Goal: Task Accomplishment & Management: Complete application form

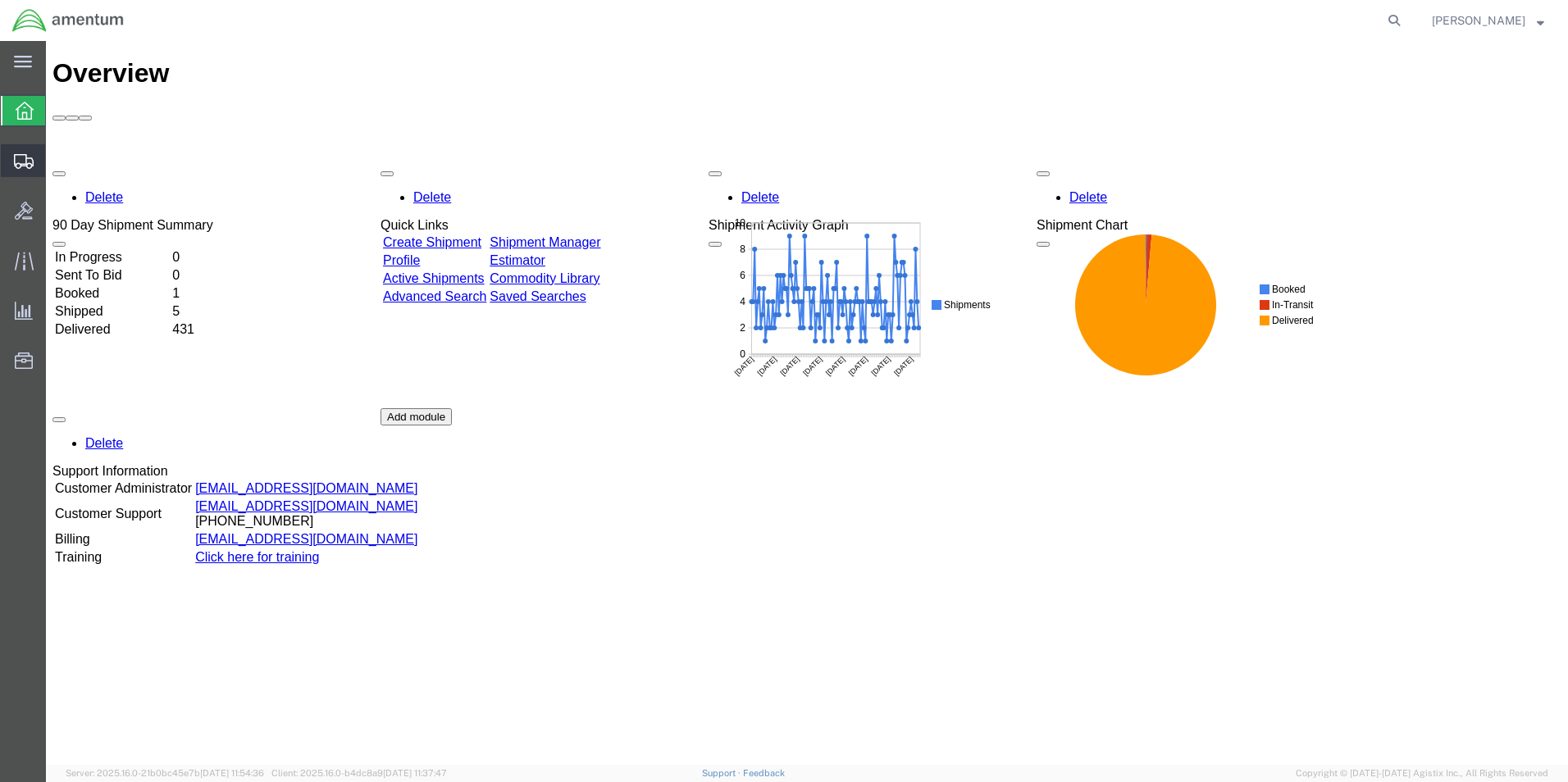
click at [24, 159] on icon at bounding box center [24, 161] width 19 height 15
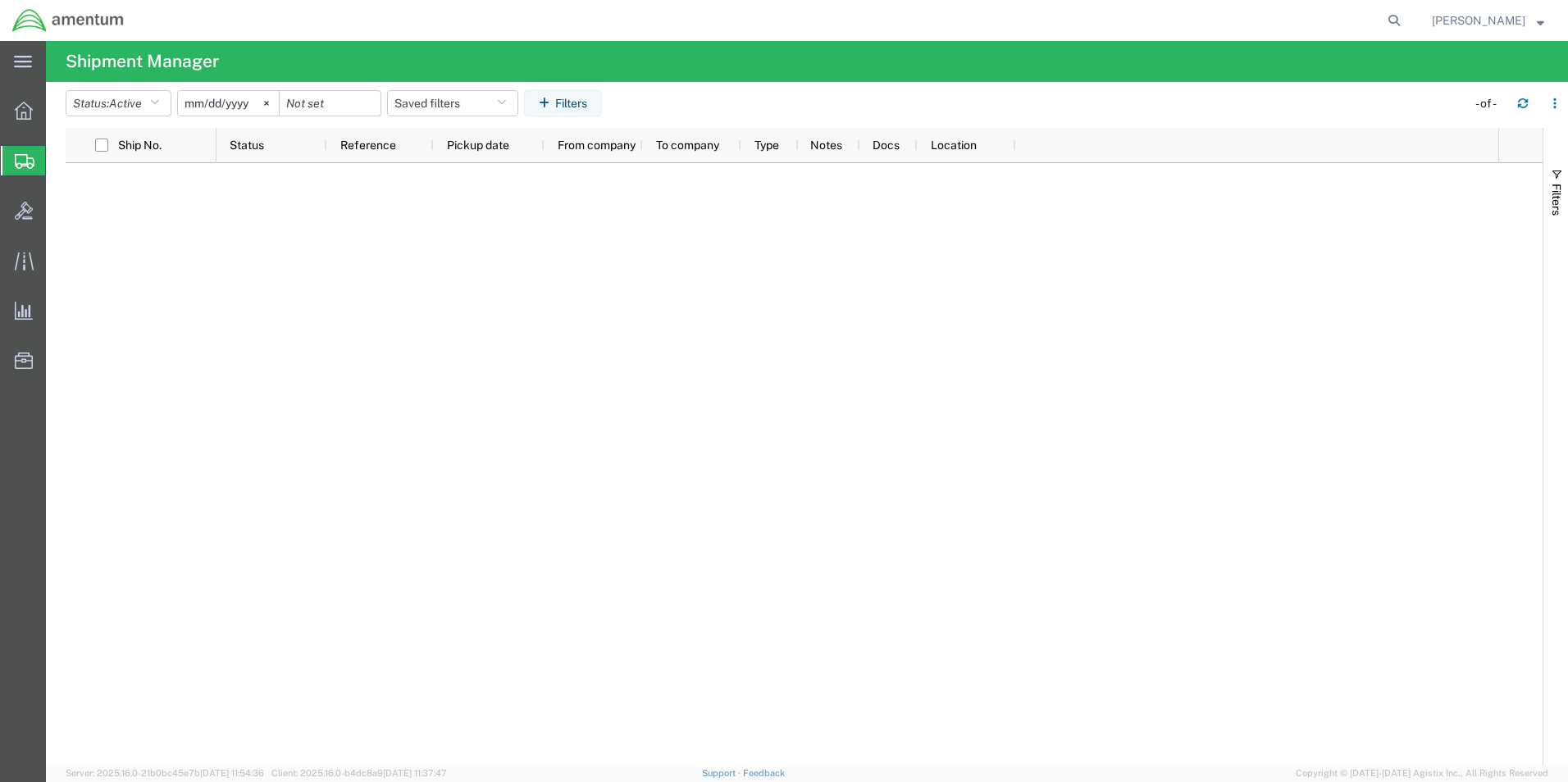
click at [0, 0] on span "Create Shipment" at bounding box center [0, 0] width 0 height 0
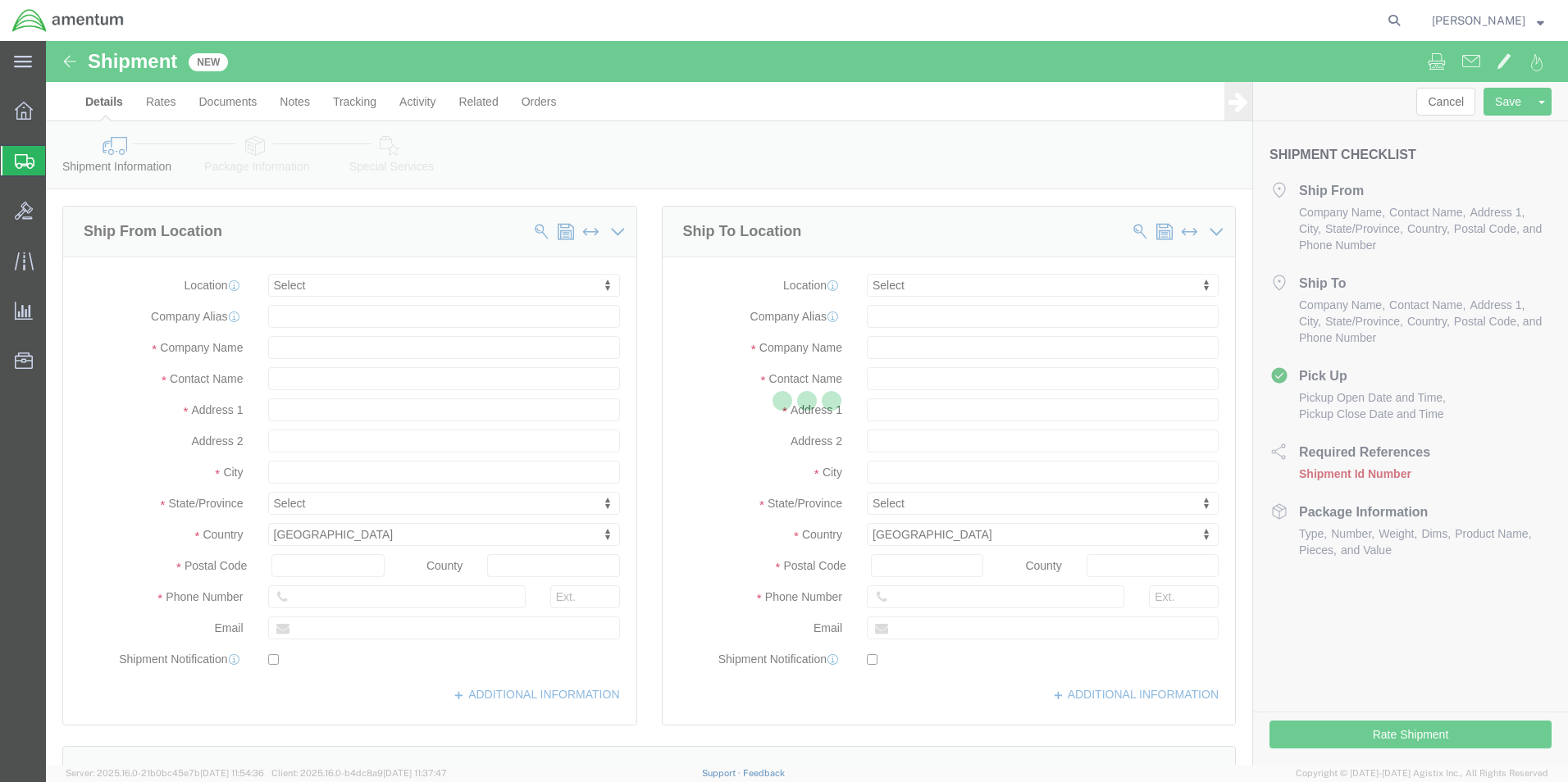
select select
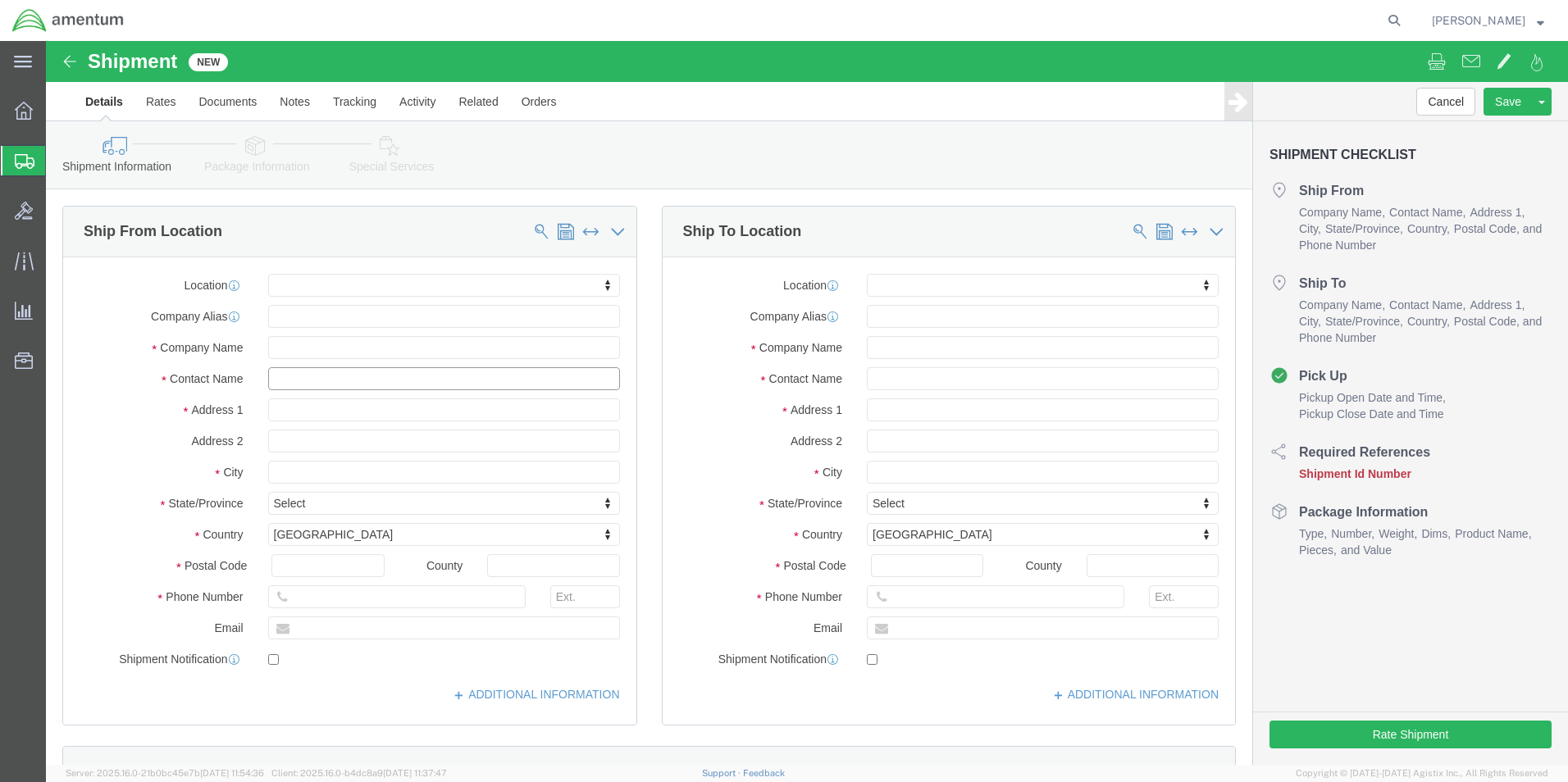
click input "text"
type input "[PERSON_NAME]"
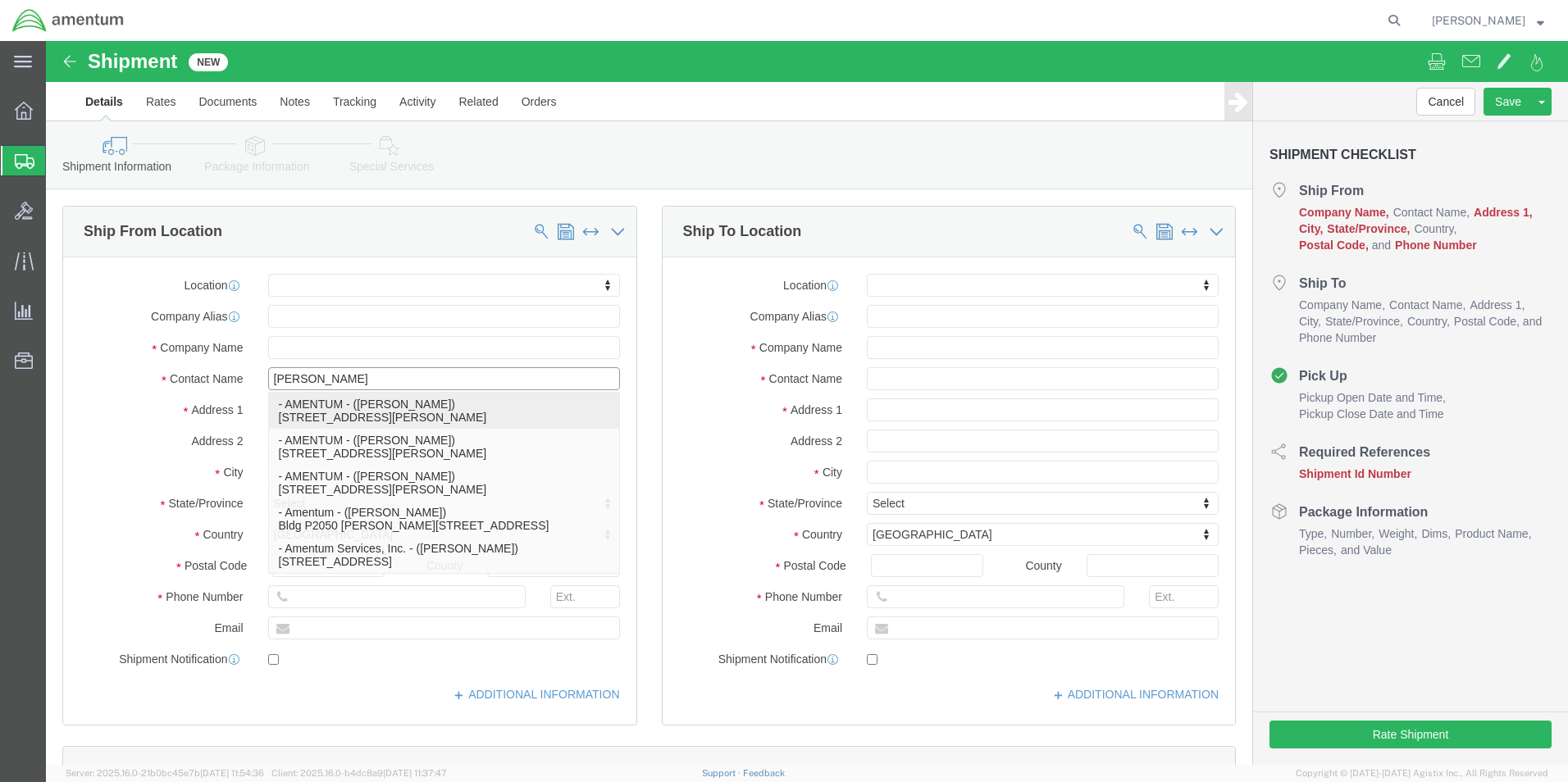
click p "- AMENTUM - ([PERSON_NAME]) [STREET_ADDRESS][PERSON_NAME]"
select select "FL"
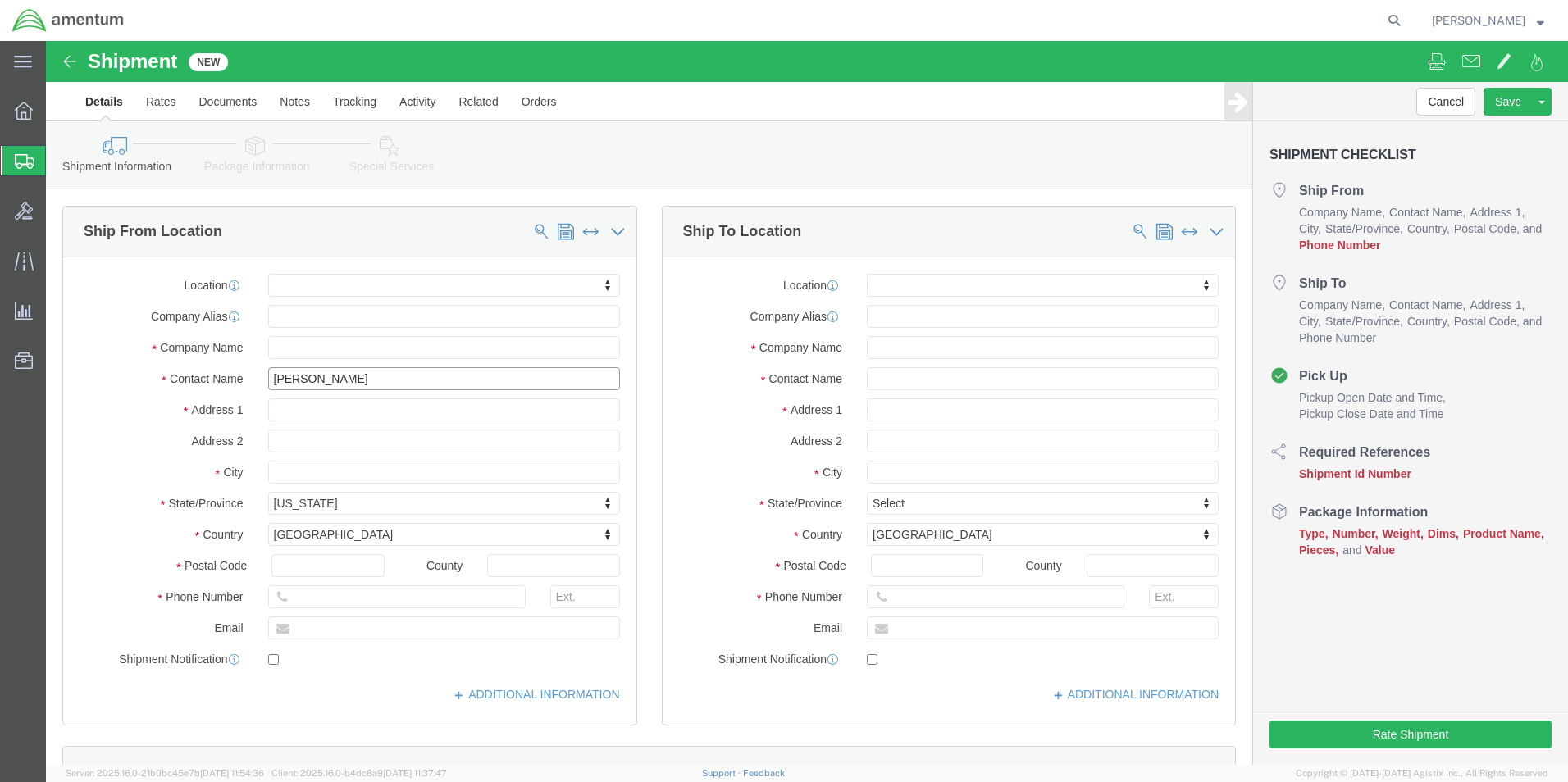
type input "[PERSON_NAME]"
click input "text"
type input "[PHONE_NUMBER]"
click input "text"
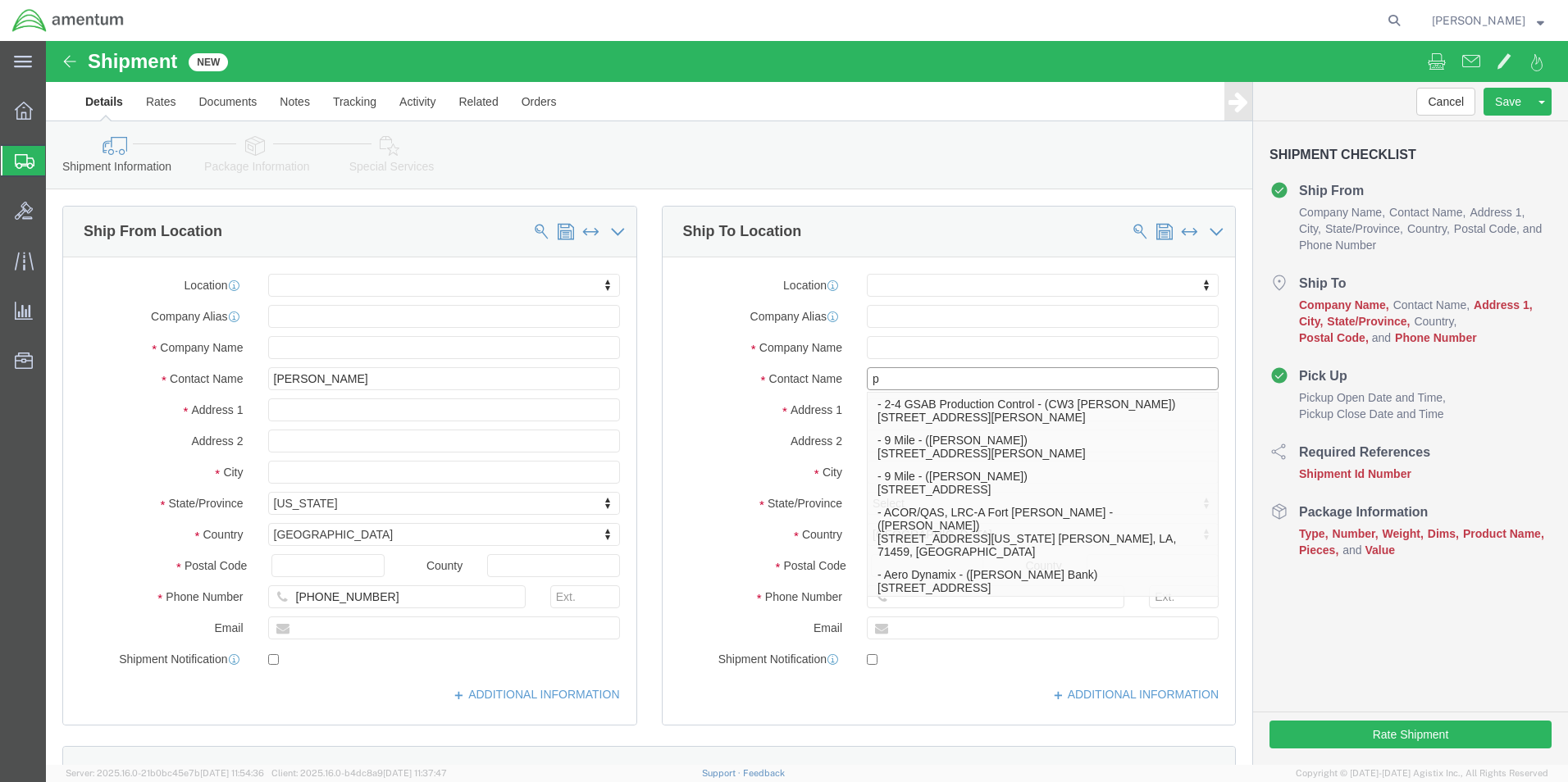
type input "pl"
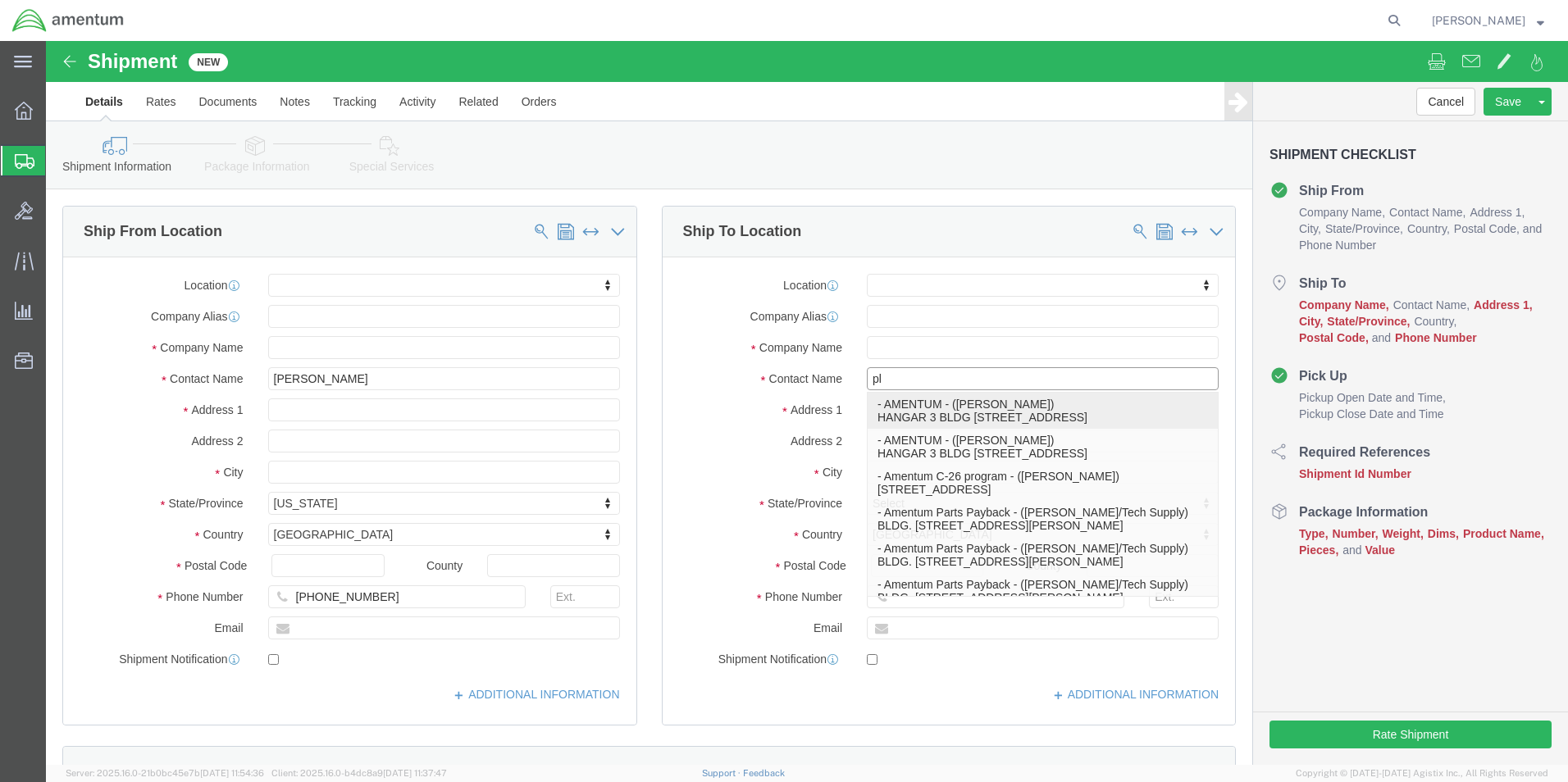
click p "- AMENTUM - ([PERSON_NAME]) HANGAR 3 BLDG 9500 MCAS MIRAMAR, [GEOGRAPHIC_DATA],…"
select select "CA"
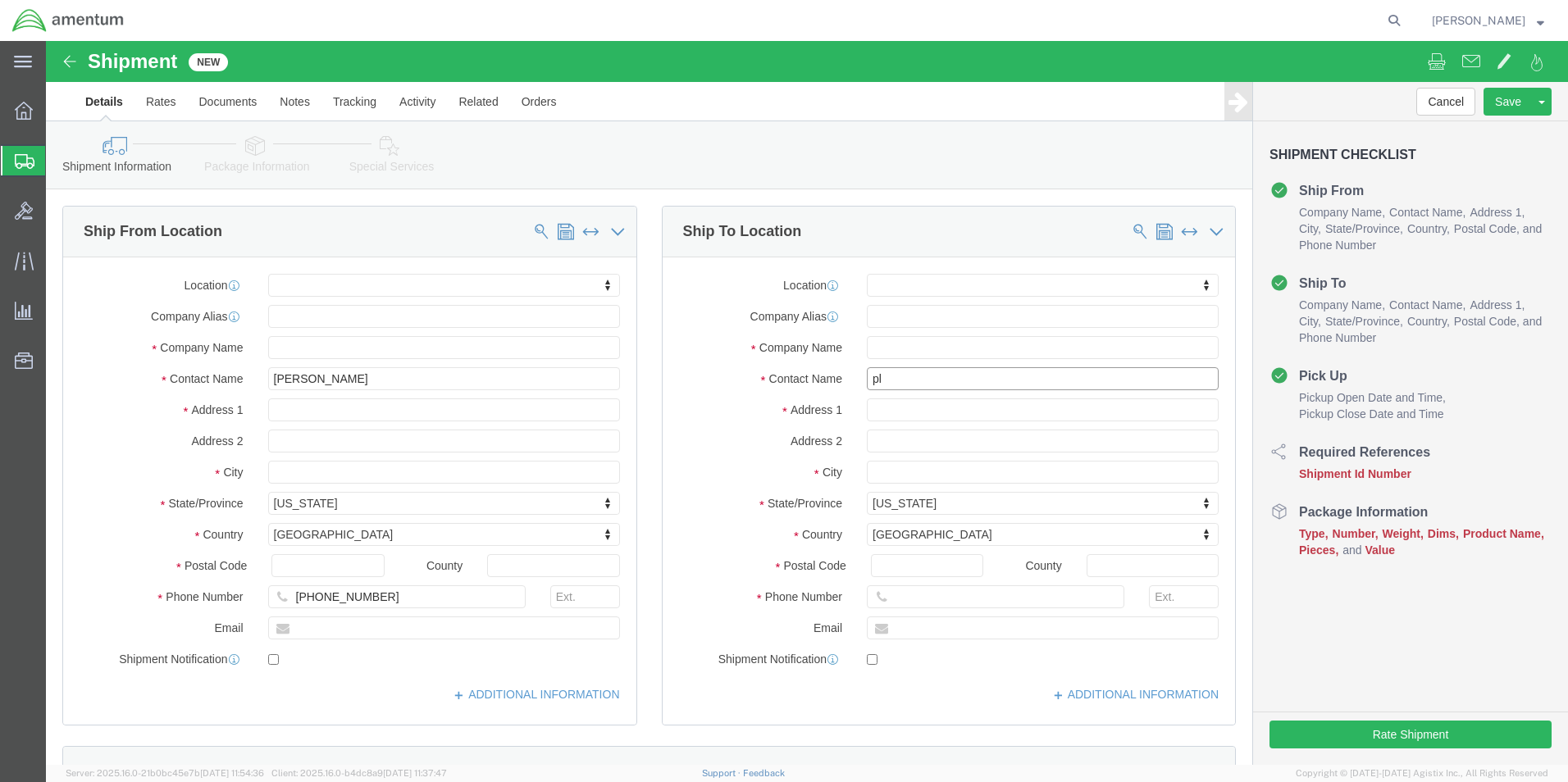
scroll to position [410, 0]
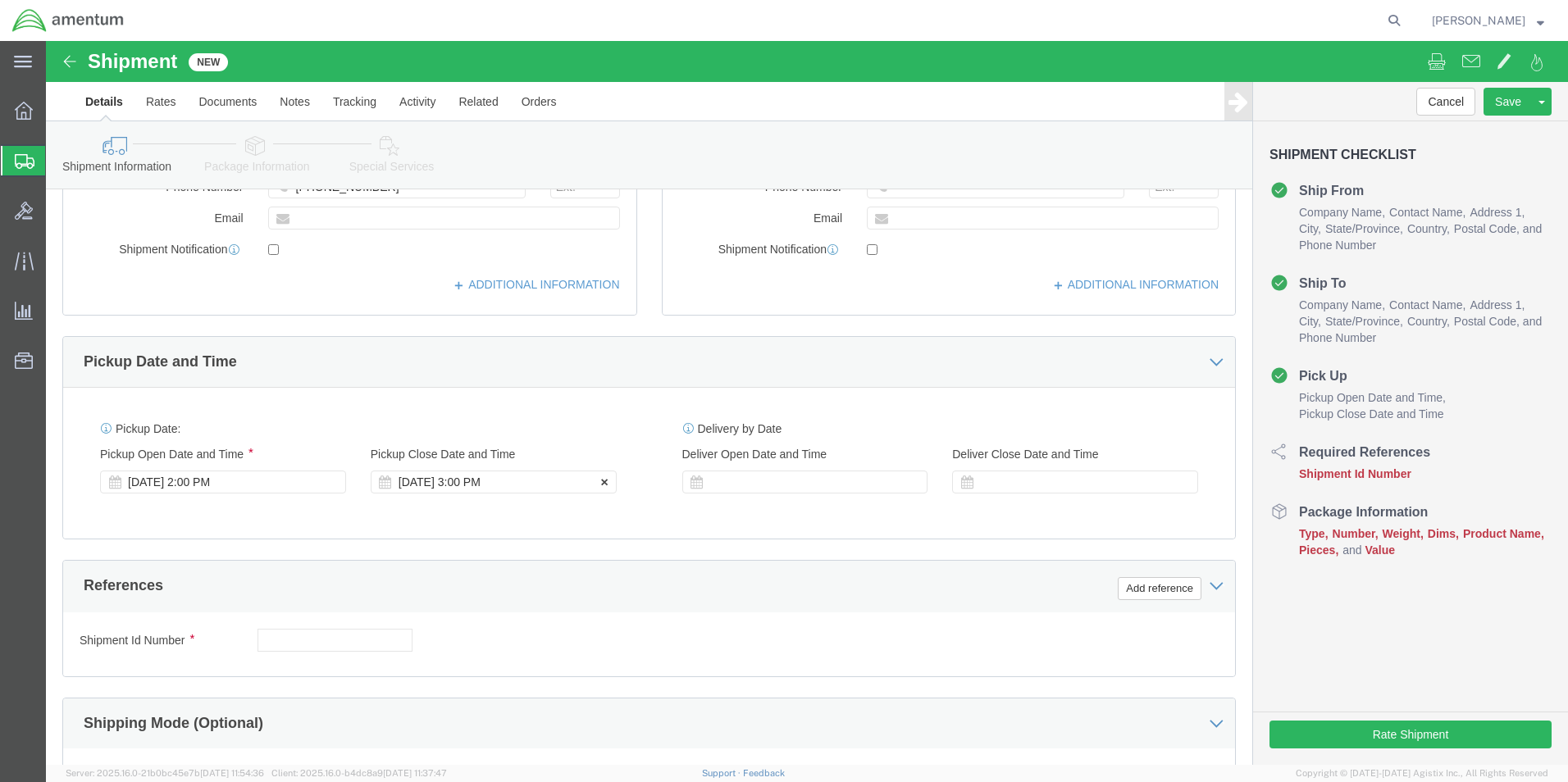
type input "[PERSON_NAME]"
click div "[DATE] 3:00 PM"
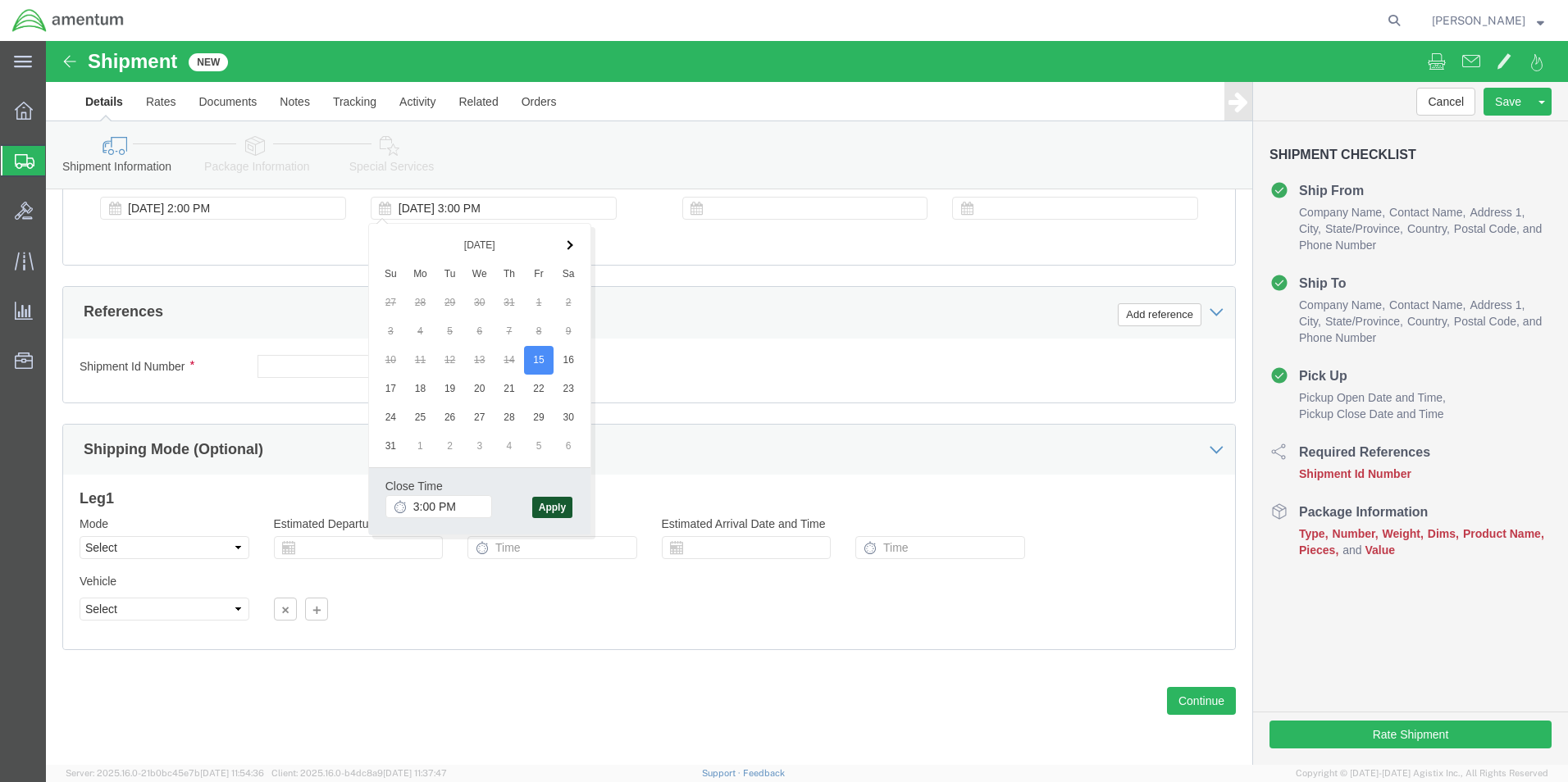
click button "Apply"
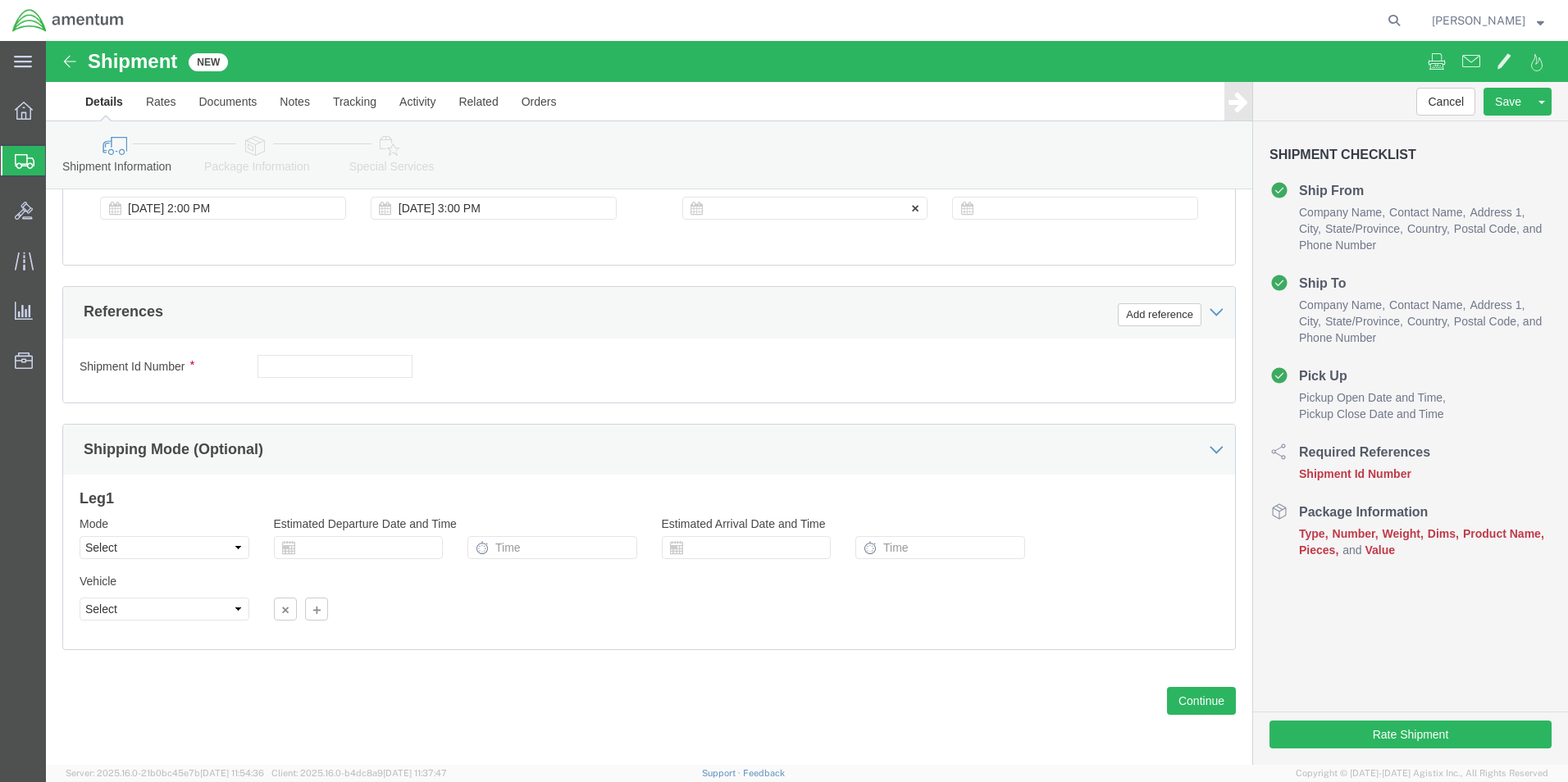
click div
click input "4:00 PM"
click input "7:00 PM"
type input "7:00 AM"
click button "Apply"
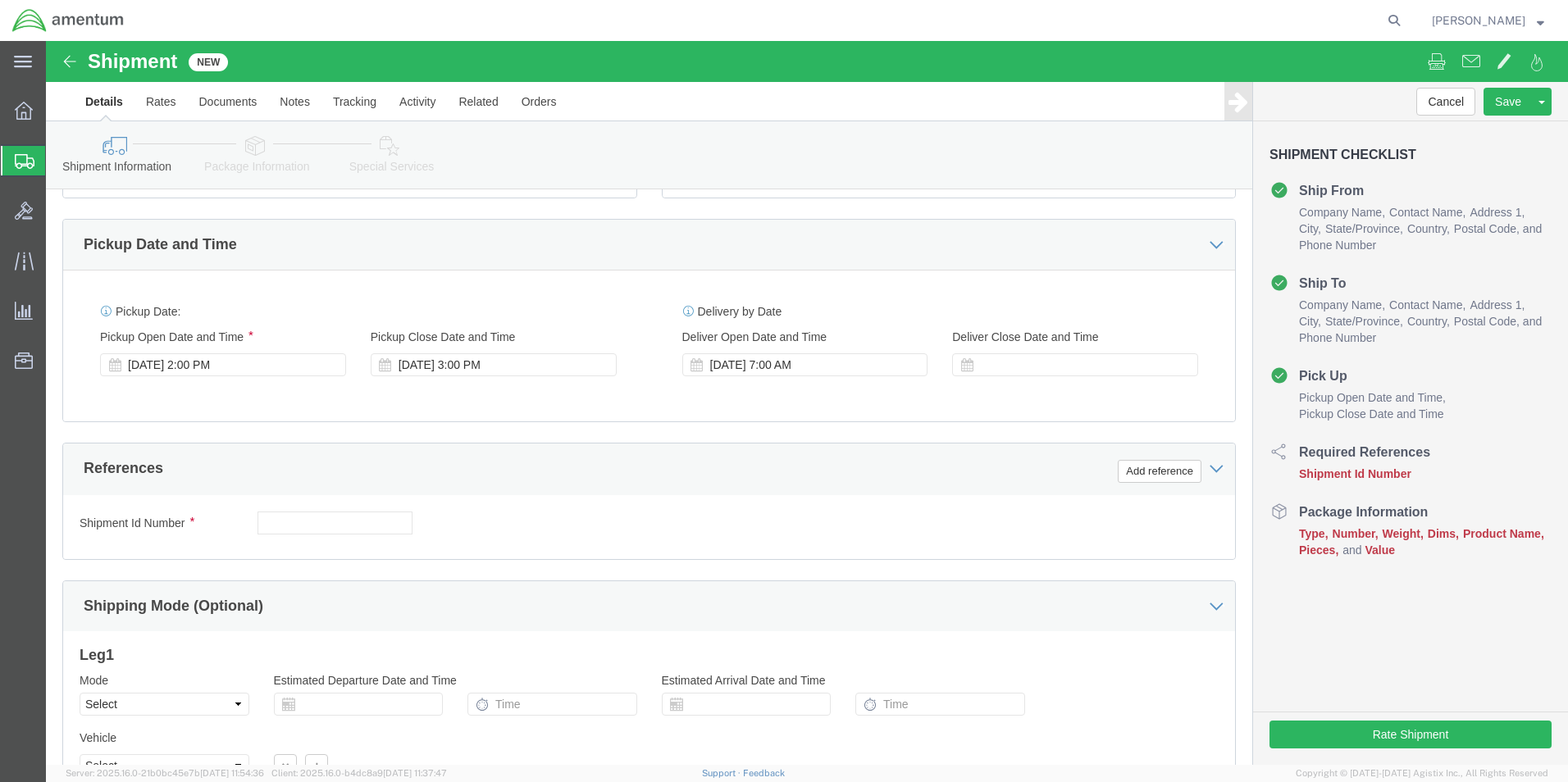
scroll to position [520, 0]
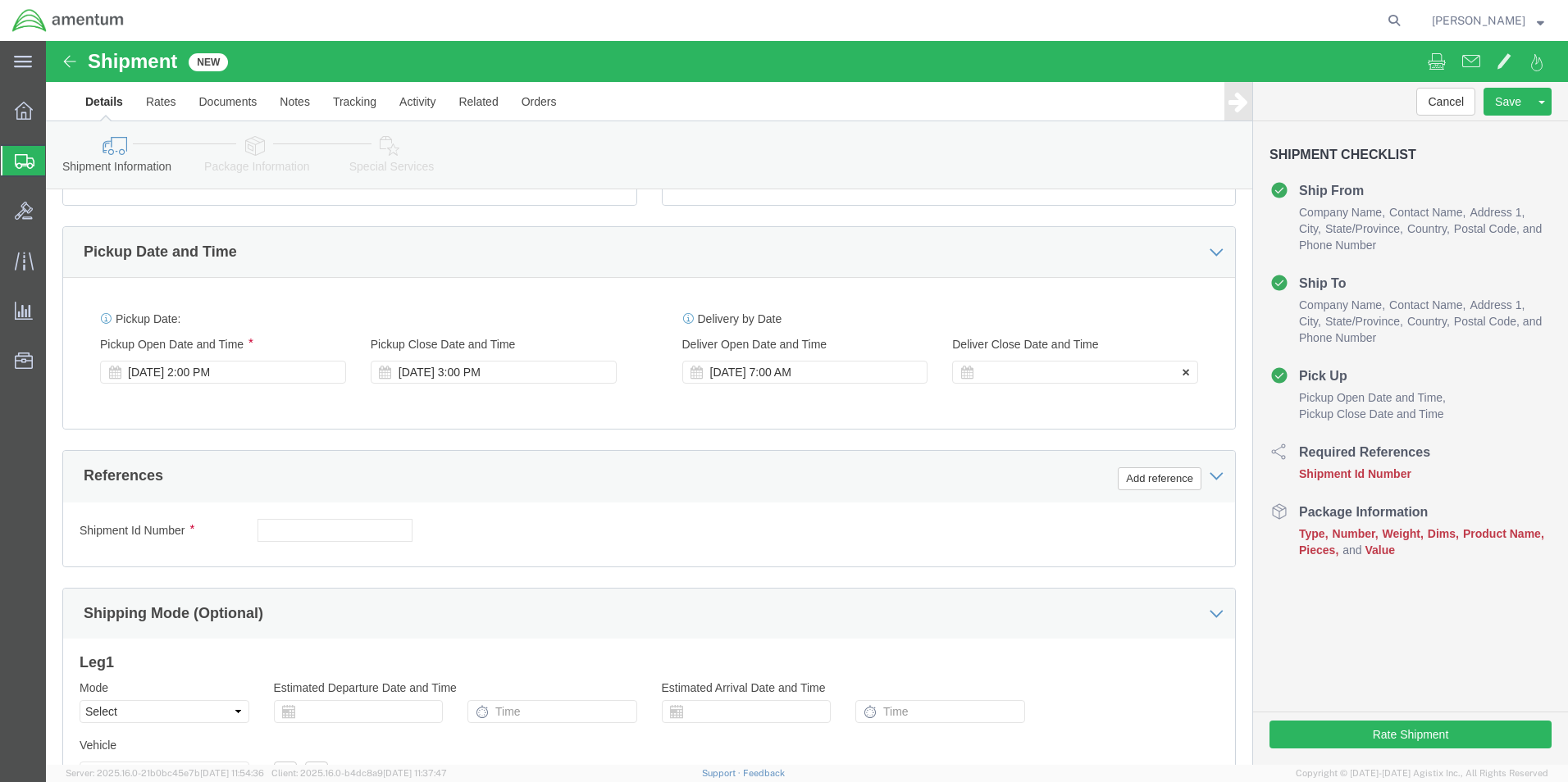
click div
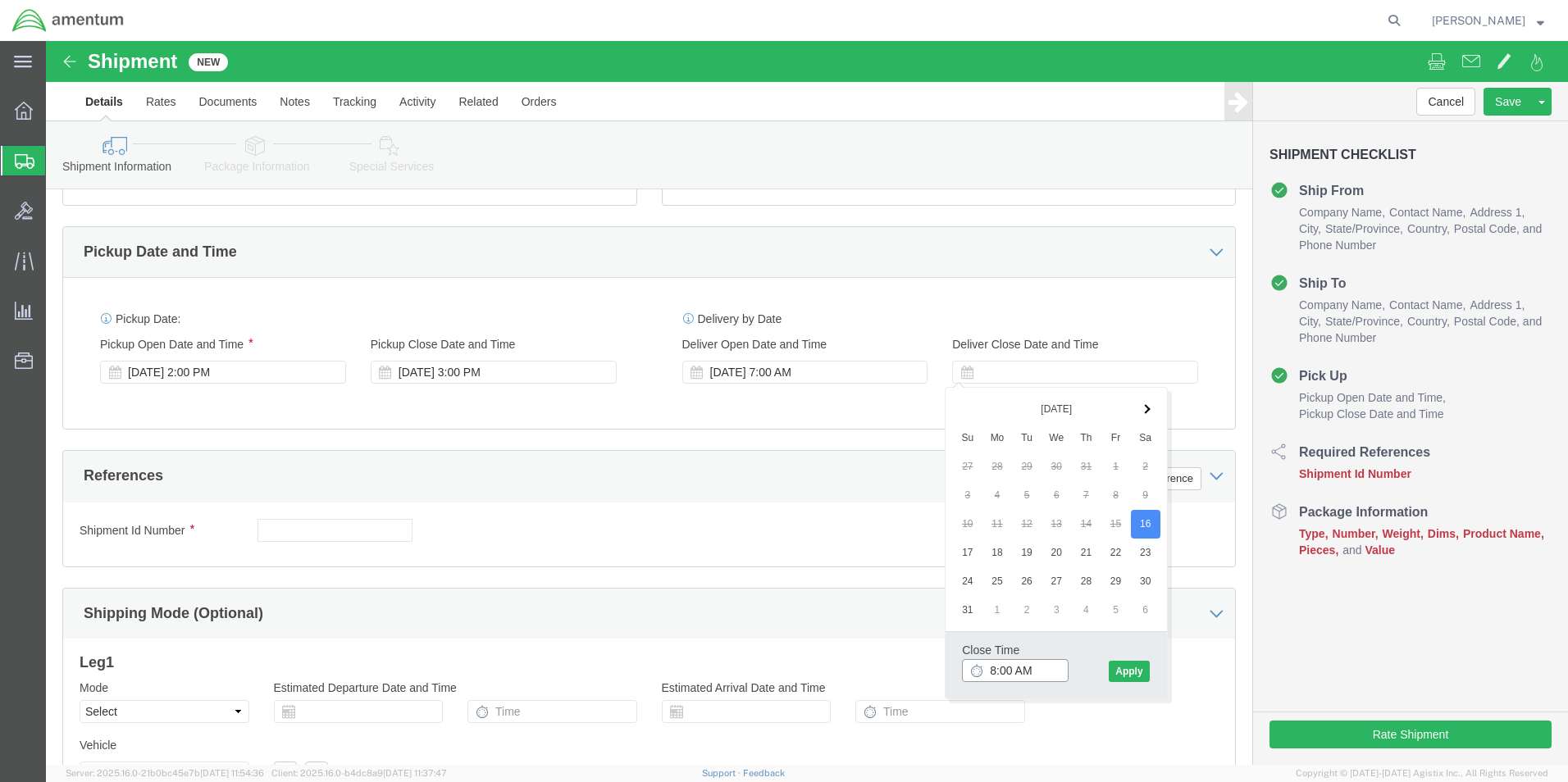
click input "8:00 AM"
click input "3:00 AM"
type input "3:00 PM"
click button "Apply"
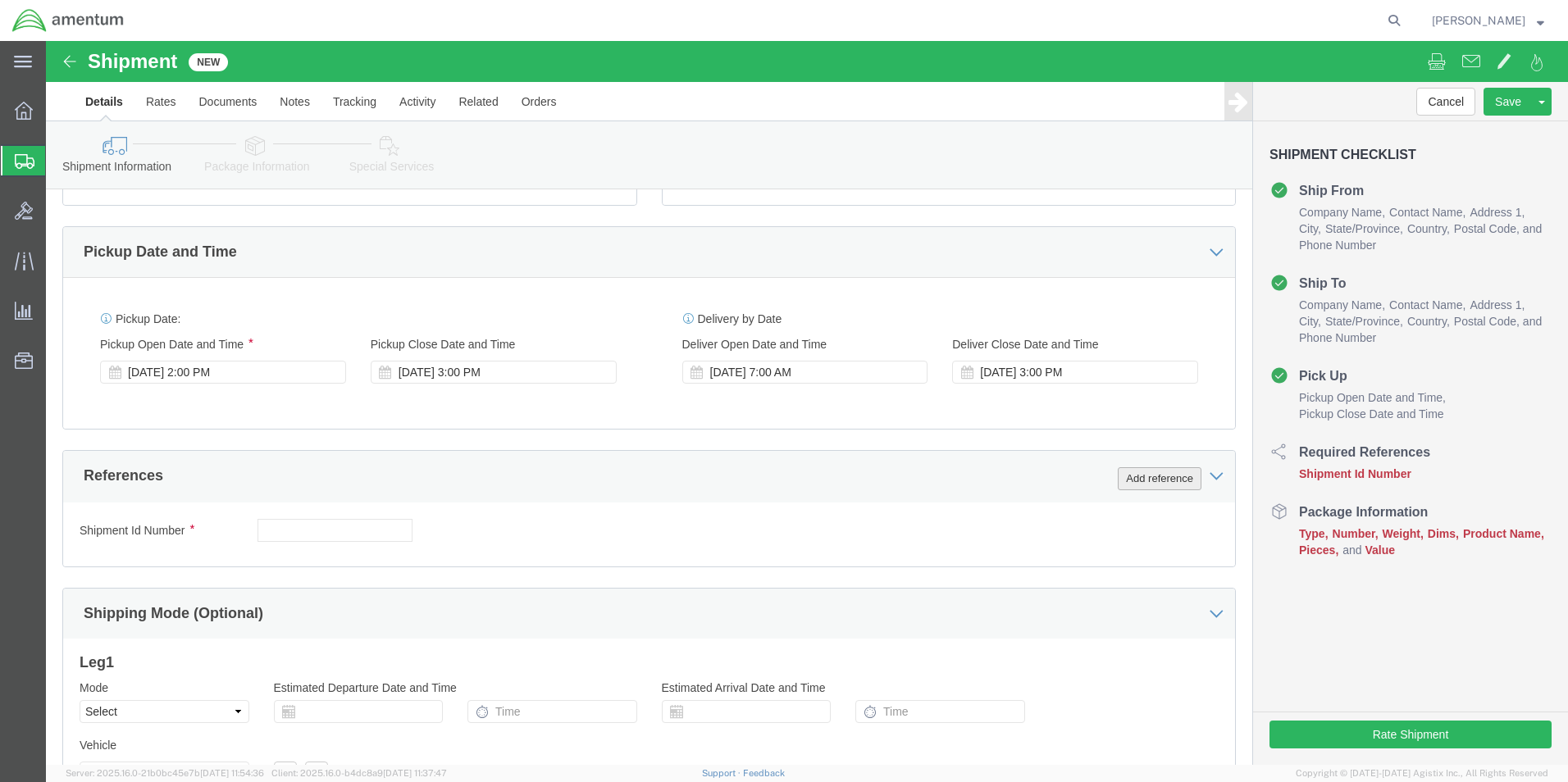
click button "Add reference"
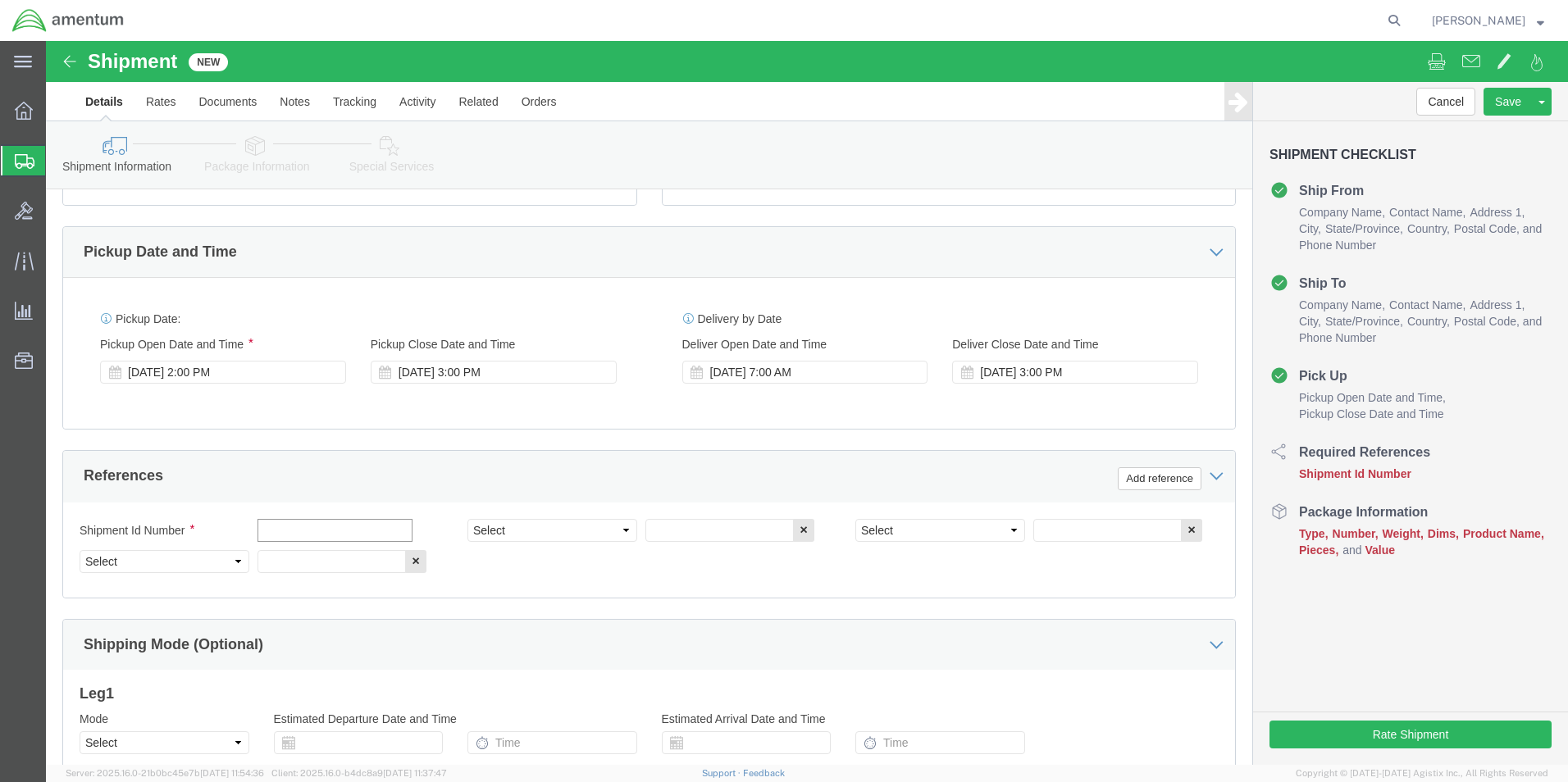
click input "text"
type input "6000"
click select "Select Account Type Activity ID Airline Appointment Number ASN Batch Request # …"
select select "DEPT"
click select "Select Account Type Activity ID Airline Appointment Number ASN Batch Request # …"
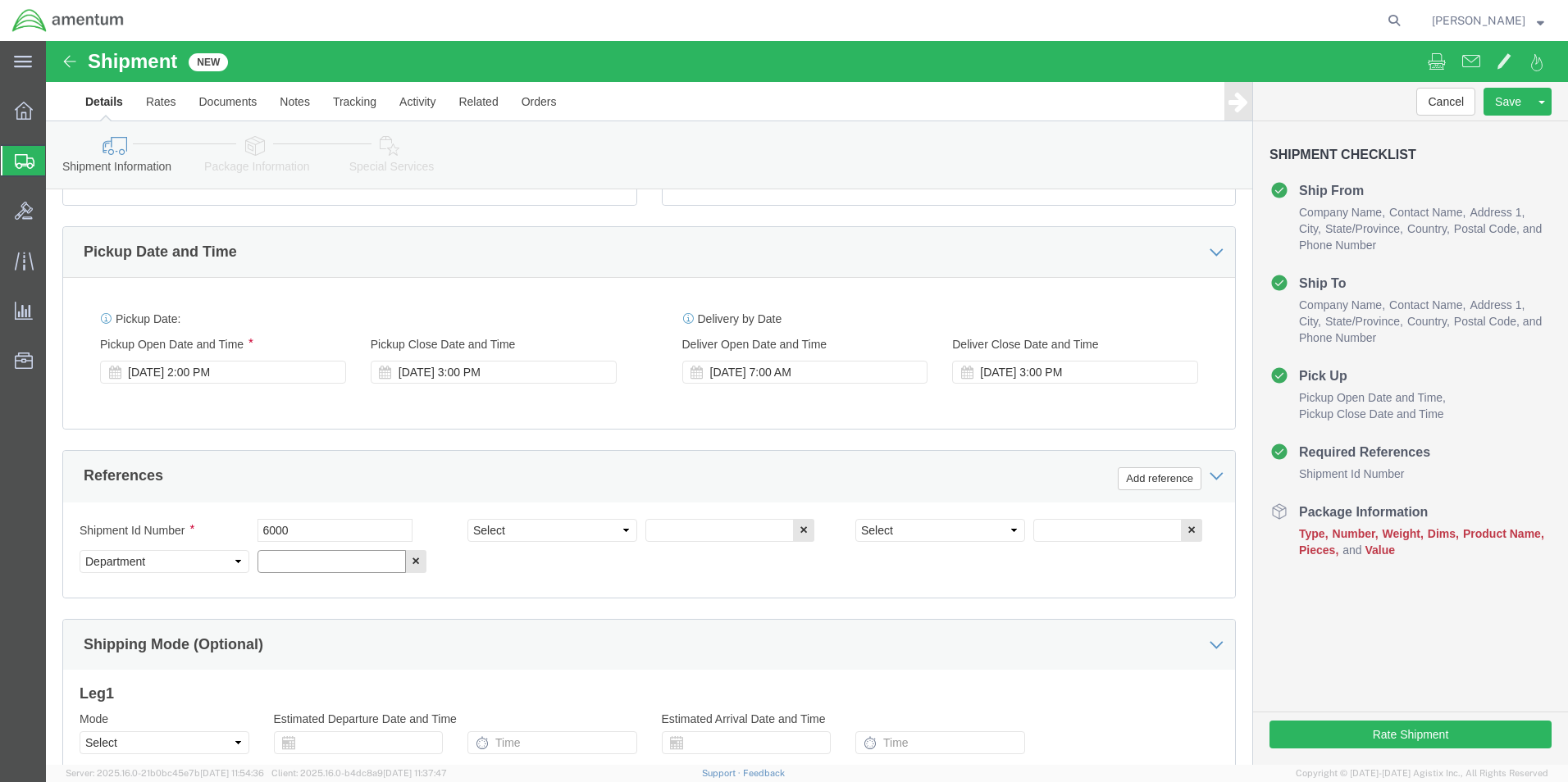
click input "text"
type input "T44"
click select "Select Account Type Activity ID Airline Appointment Number ASN Batch Request # …"
select select "PROJNUM"
click select "Select Account Type Activity ID Airline Appointment Number ASN Batch Request # …"
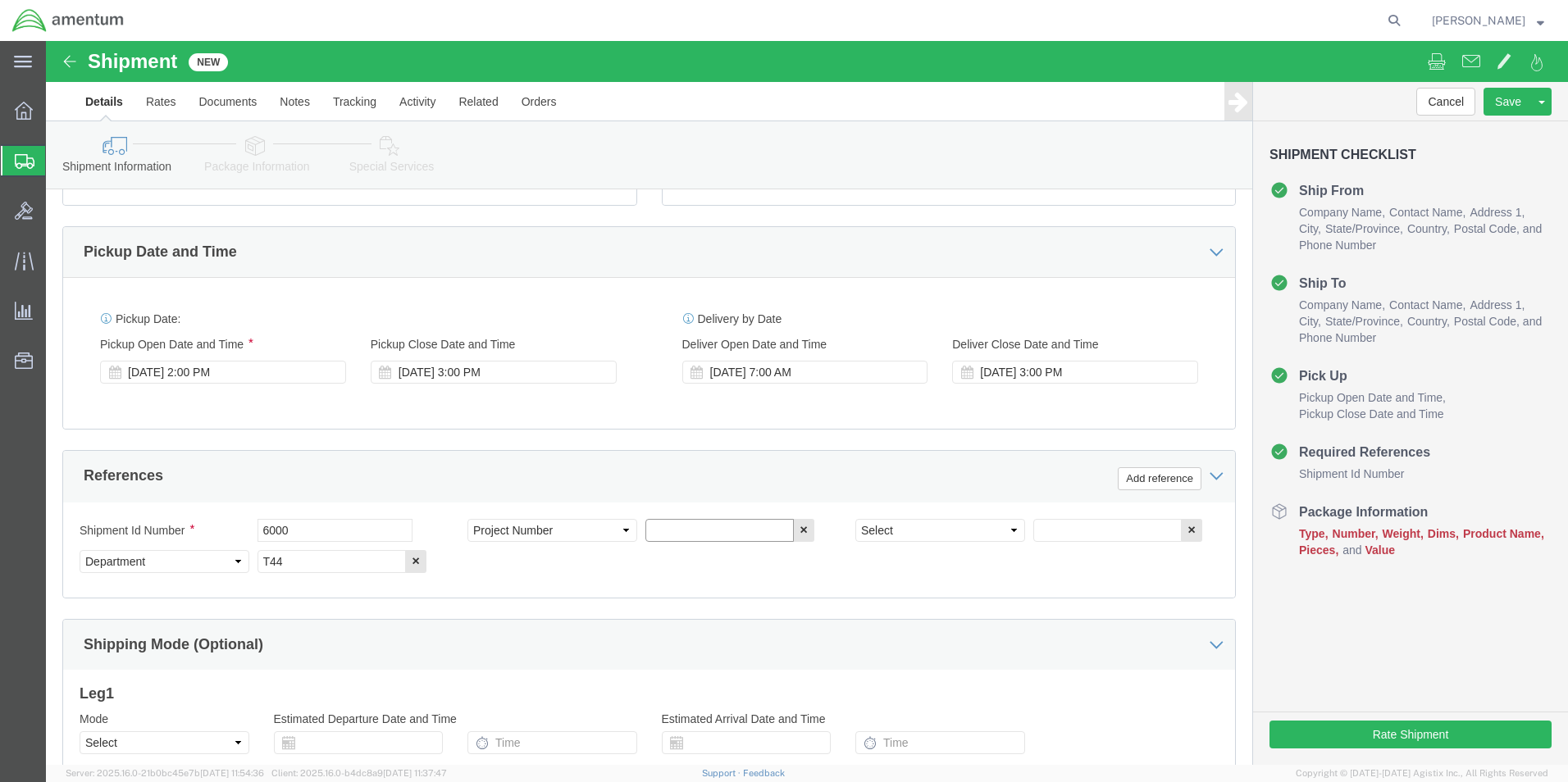
click input "text"
type input "6097.5.034.03.C.FT.0.23M.E00"
click select "Select Account Type Activity ID Airline Appointment Number ASN Batch Request # …"
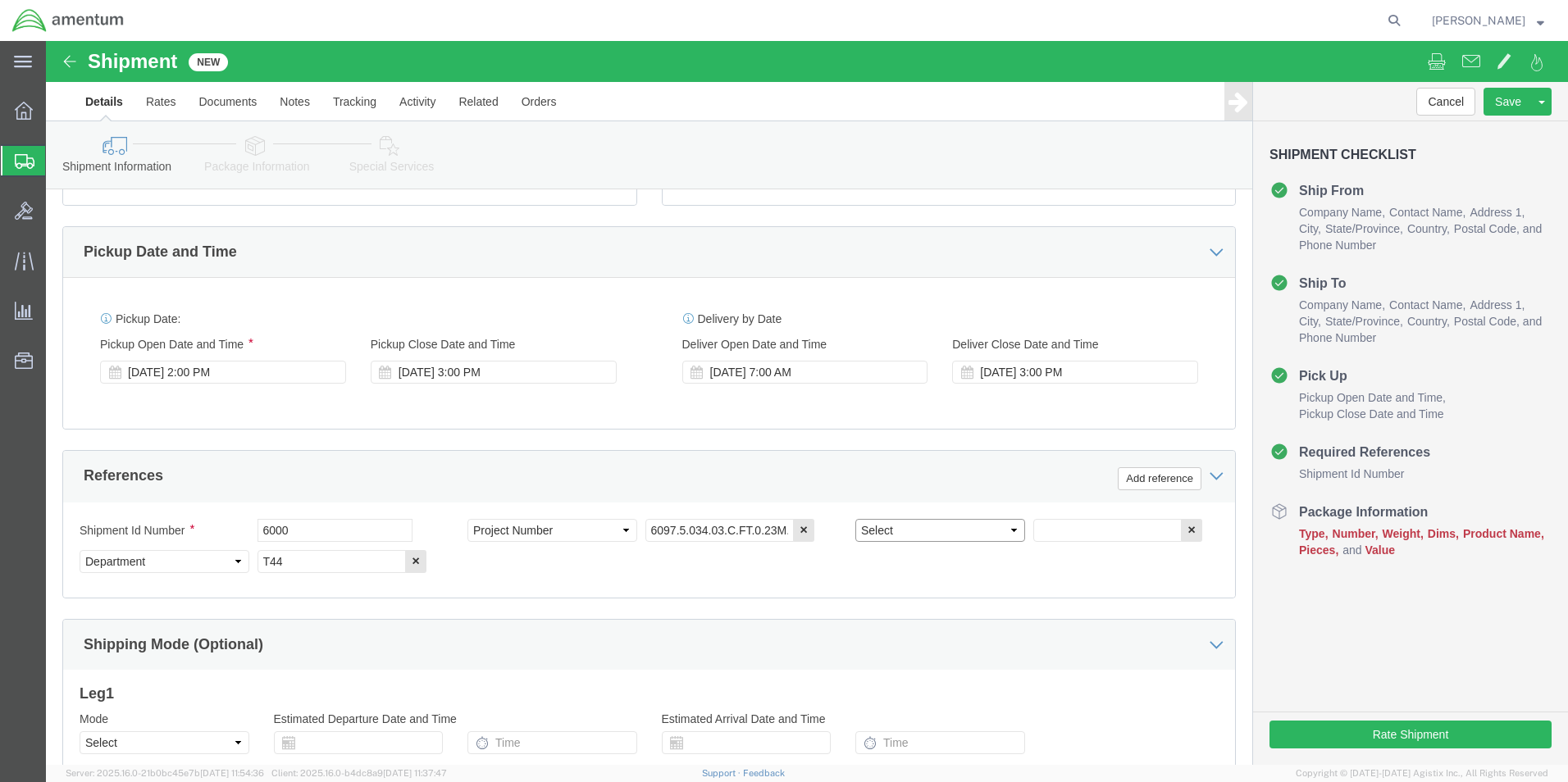
select select "PCKSLIP"
click select "Select Account Type Activity ID Airline Appointment Number ASN Batch Request # …"
click input "text"
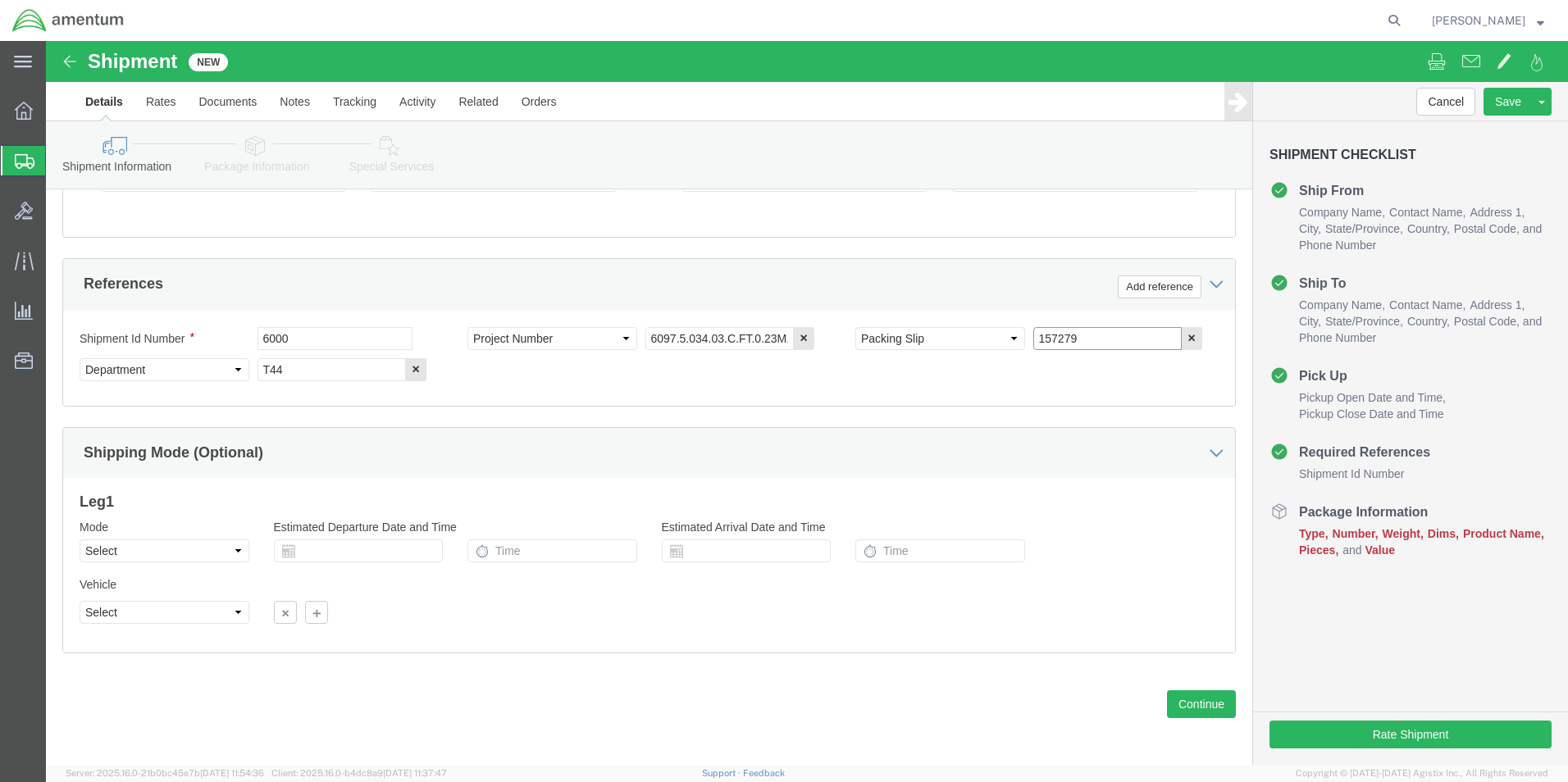
scroll to position [715, 0]
type input "157279"
click button "Continue"
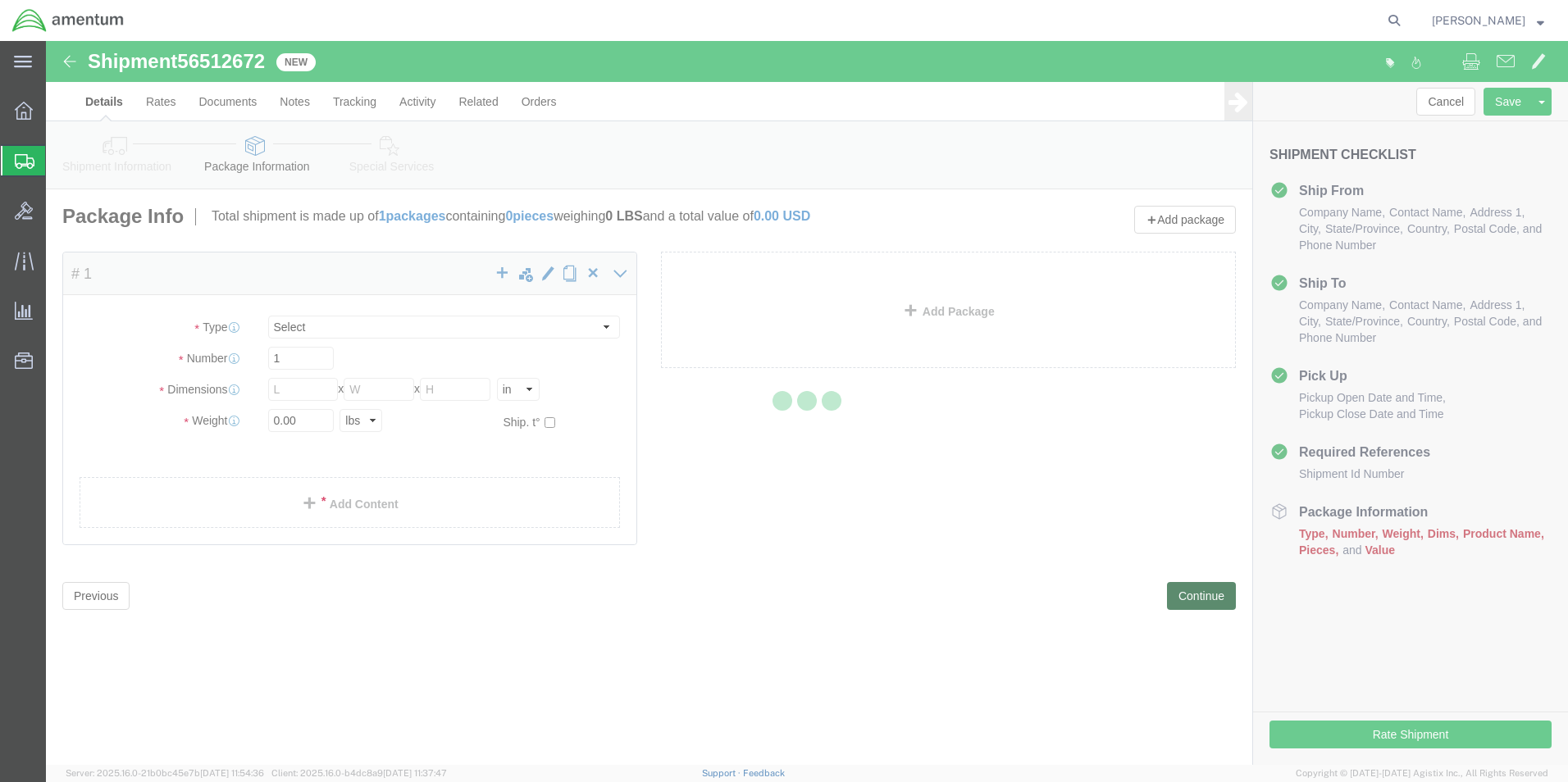
select select "CBOX"
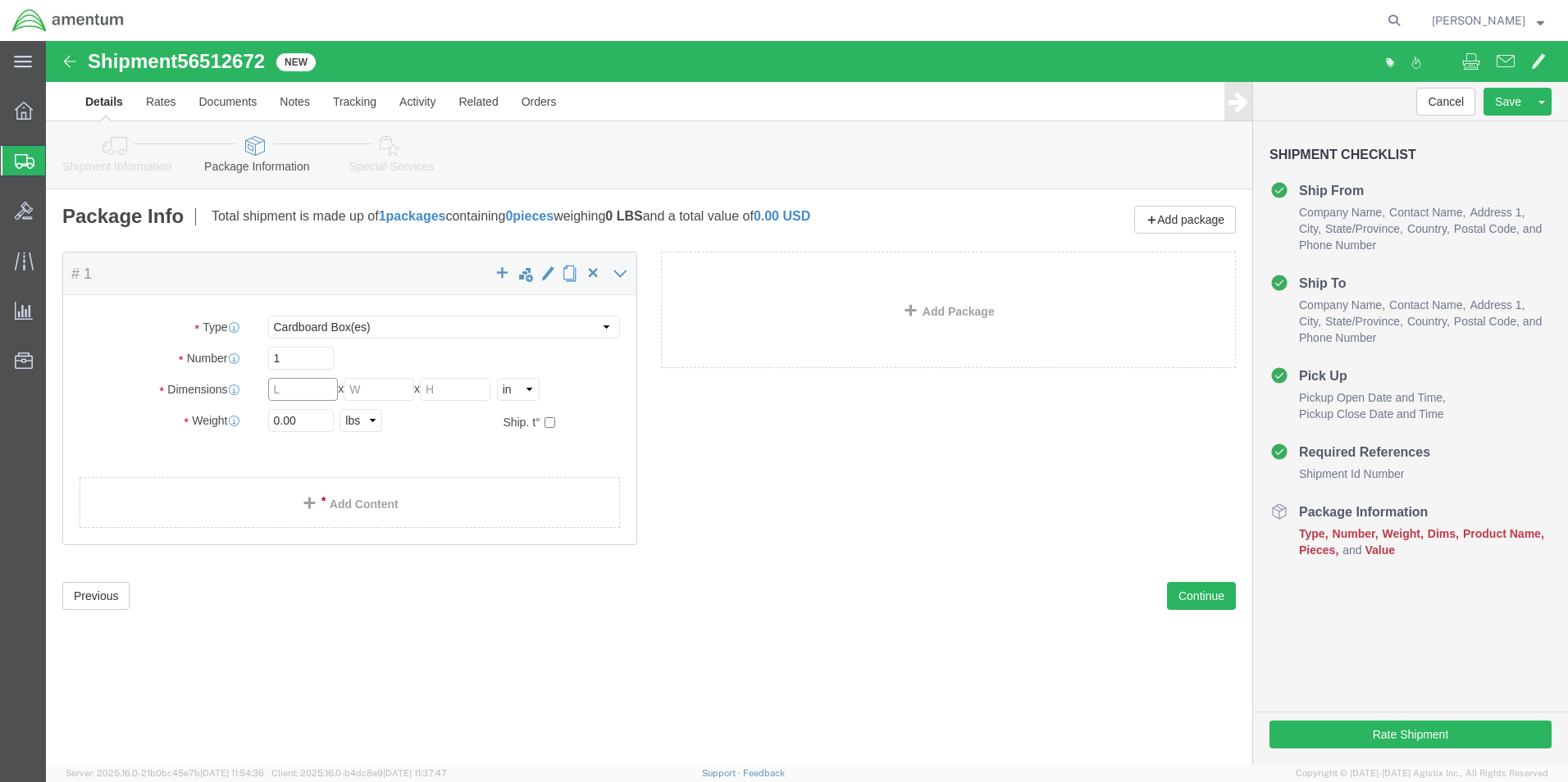
click input "text"
type input "12"
type input "4"
click input "0.00"
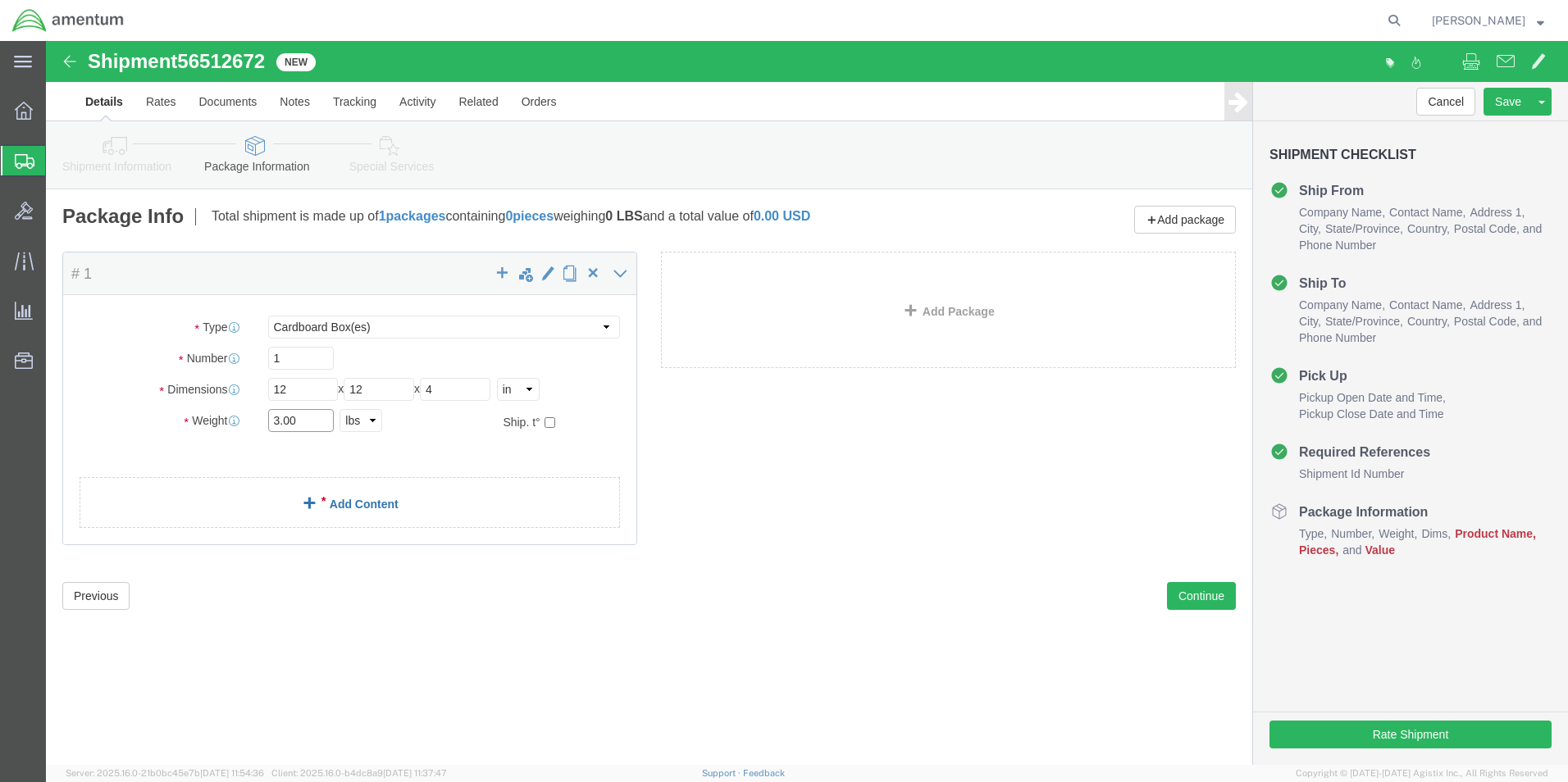
type input "3.00"
click link "Add Content"
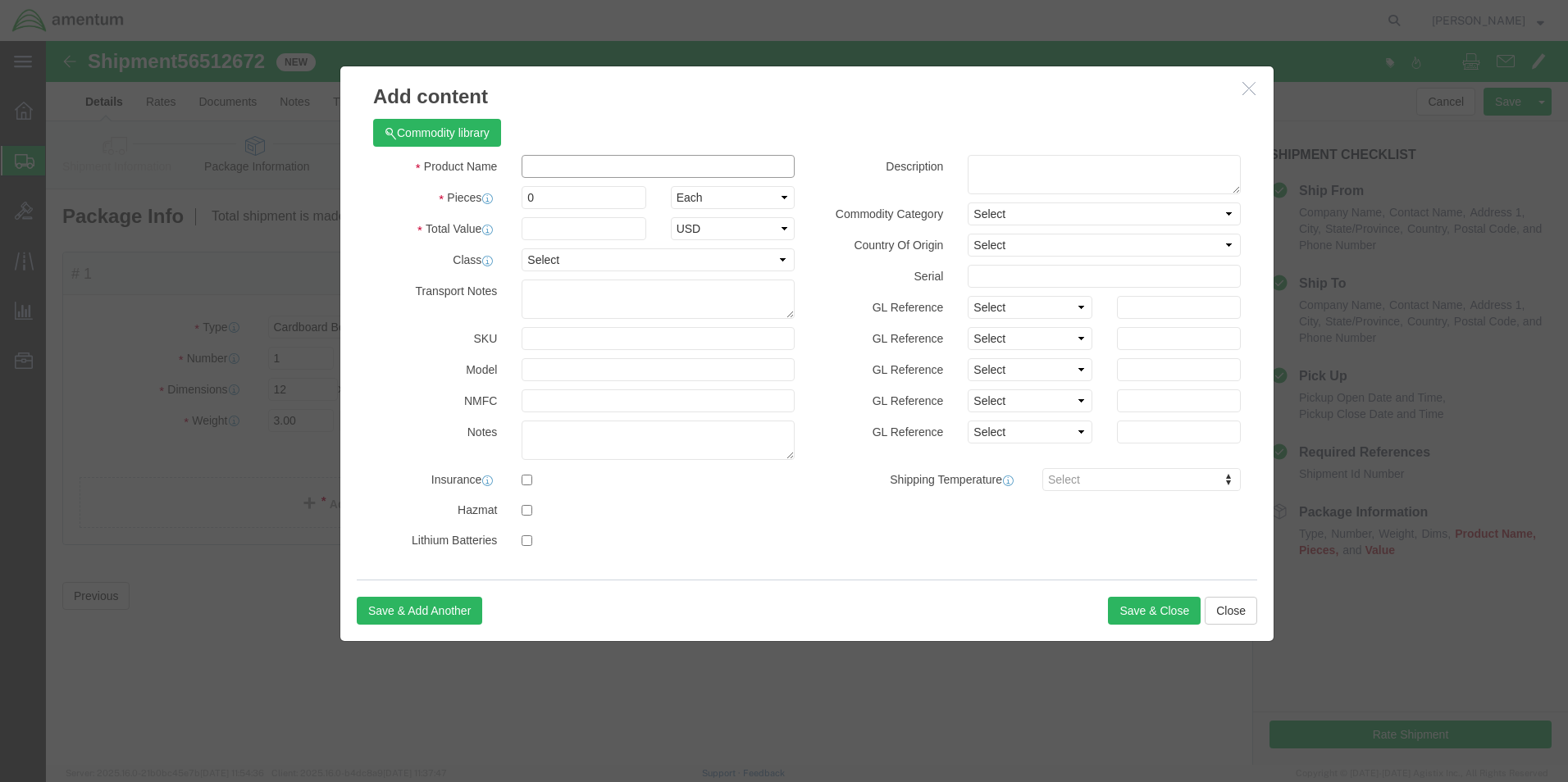
click input "text"
type input "A/C PARTS"
select select "US"
click input "0"
type input "27"
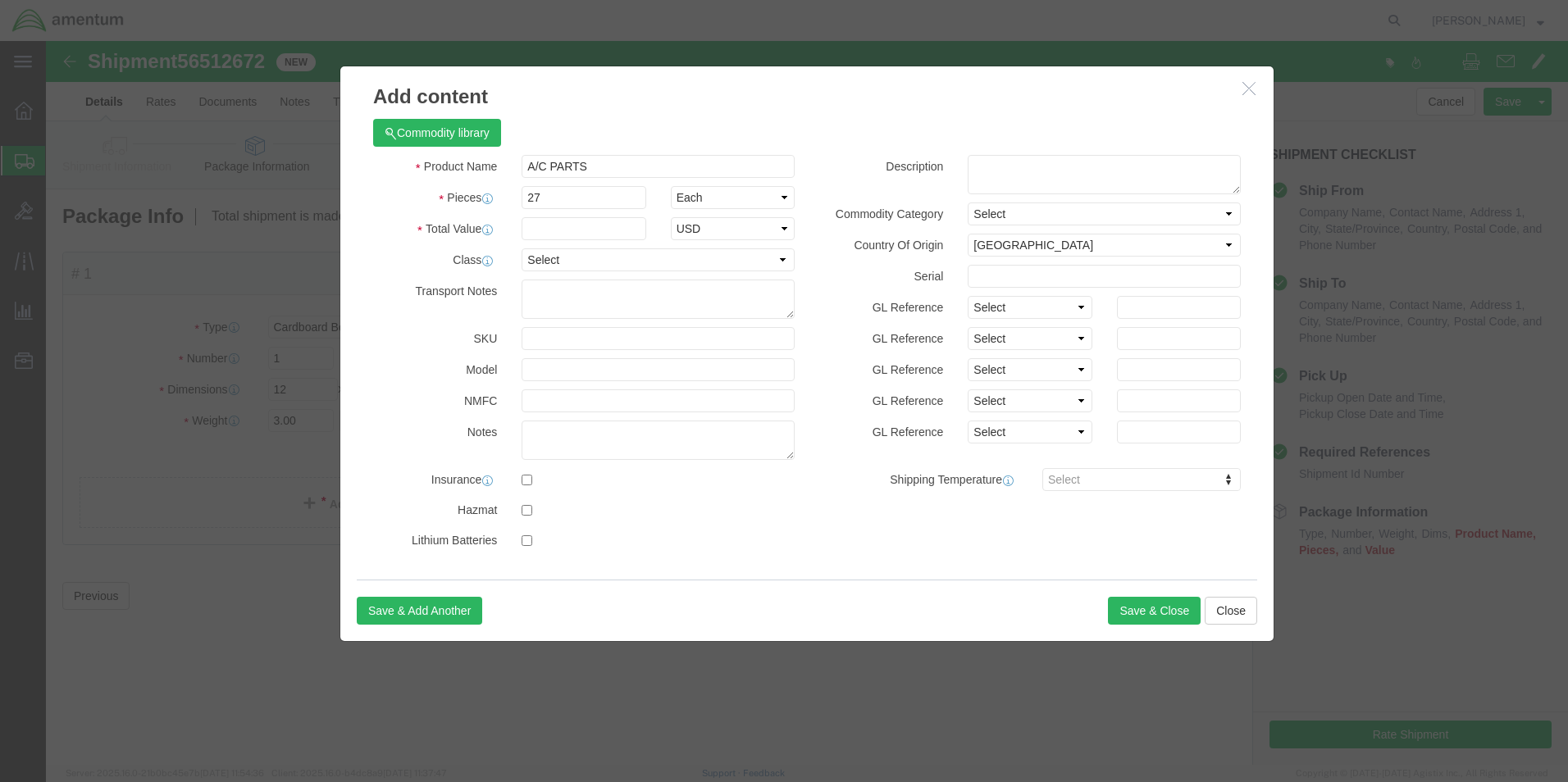
click div "Description"
click input "text"
type input "2000"
click button "Save & Close"
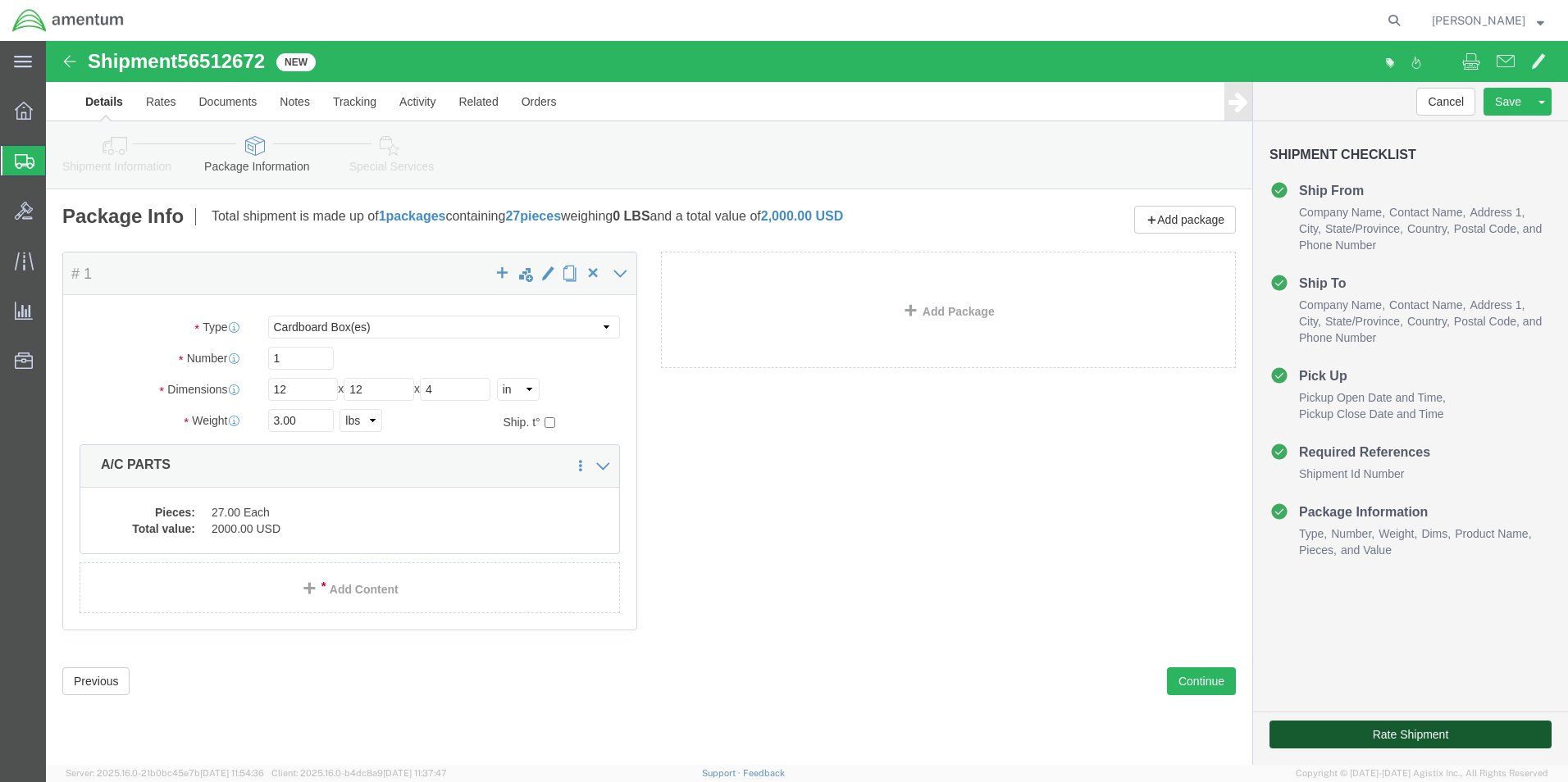
click button "Rate Shipment"
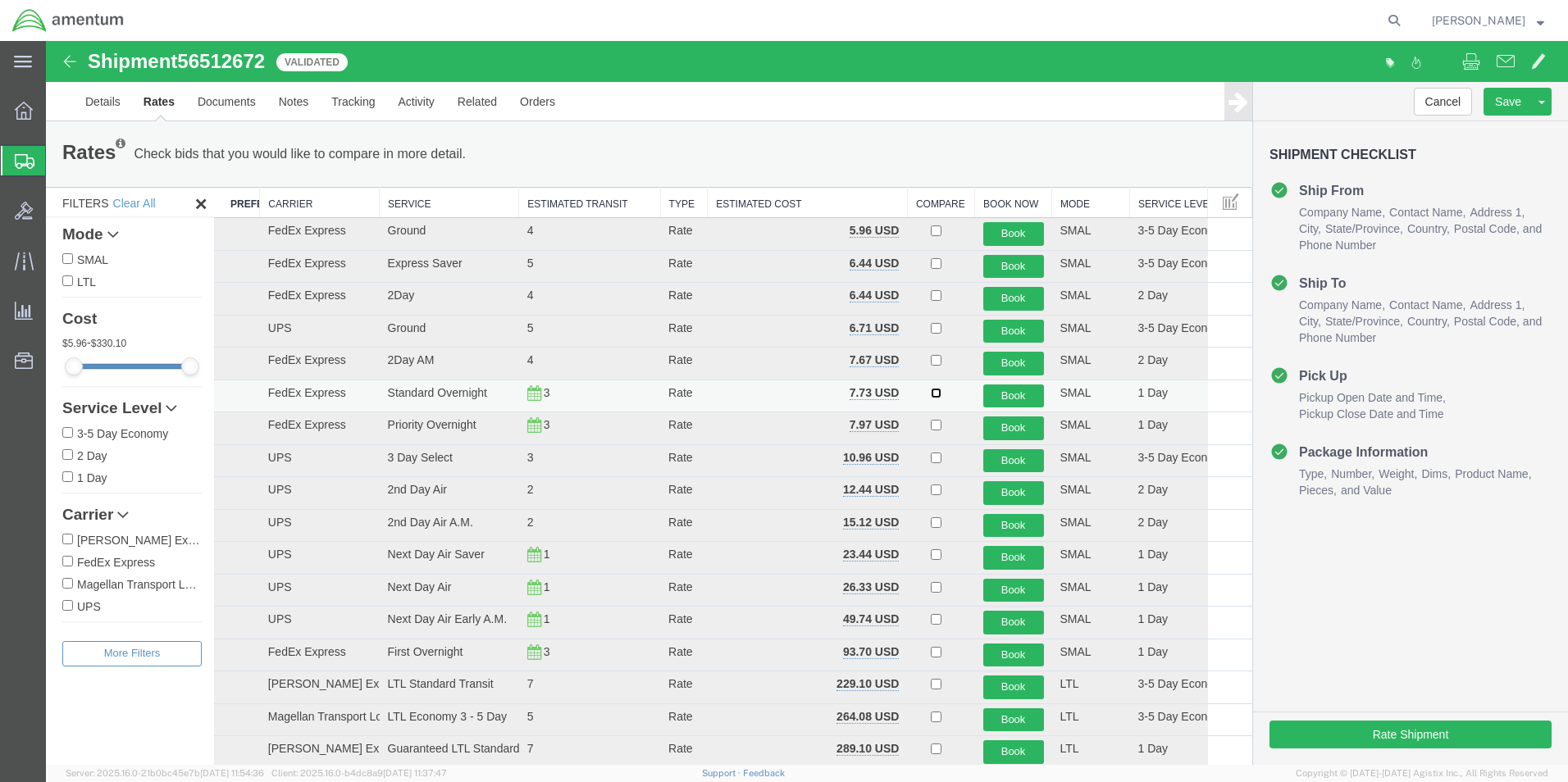
click at [931, 392] on input "checkbox" at bounding box center [936, 393] width 11 height 11
checkbox input "true"
click at [1004, 395] on button "Book" at bounding box center [1014, 396] width 61 height 24
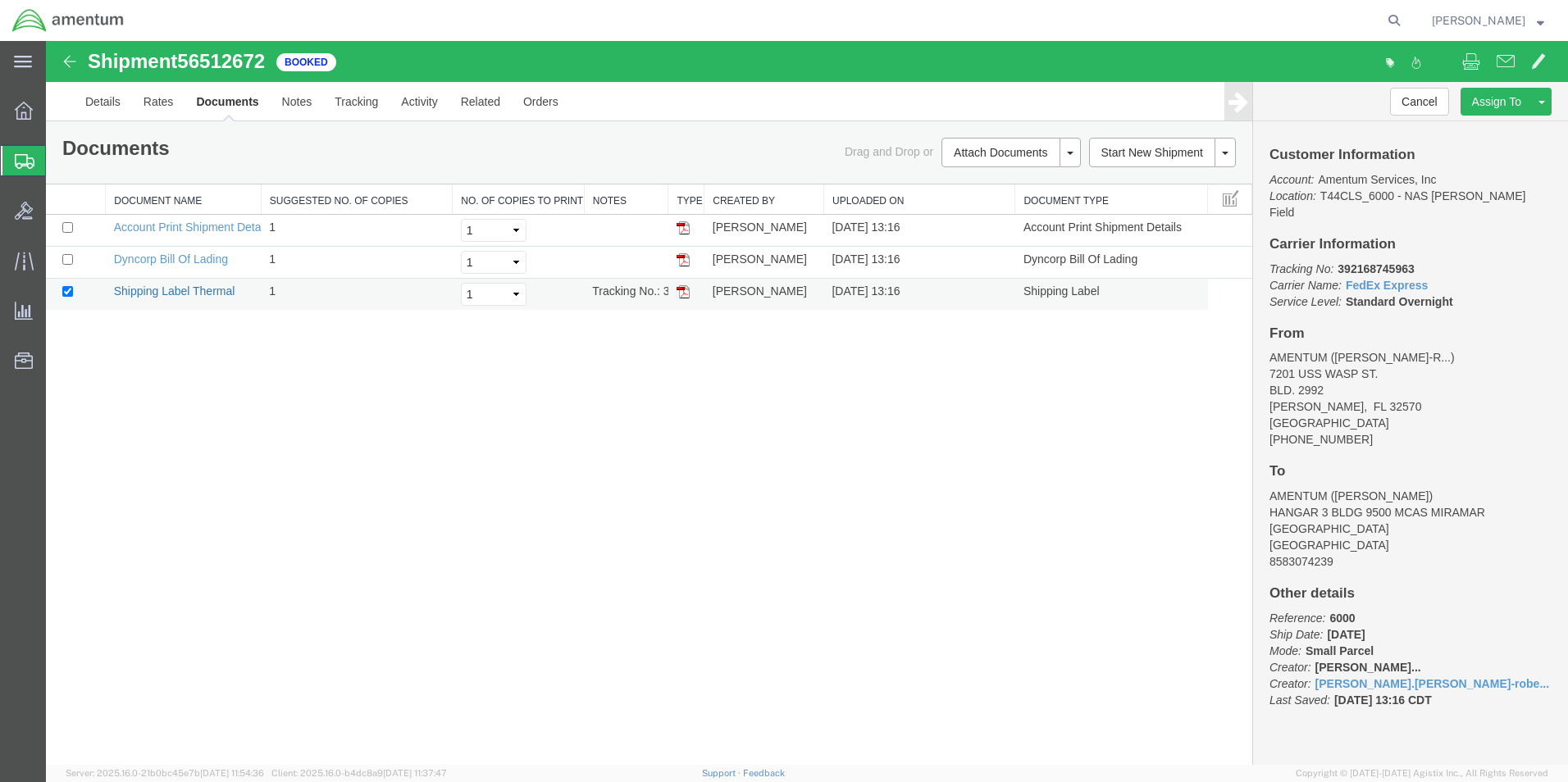
click at [188, 293] on link "Shipping Label Thermal" at bounding box center [175, 291] width 121 height 13
drag, startPoint x: 65, startPoint y: 262, endPoint x: 73, endPoint y: 259, distance: 8.5
click at [66, 262] on input "checkbox" at bounding box center [67, 259] width 11 height 11
checkbox input "true"
click at [173, 262] on link "Dyncorp Bill Of Lading" at bounding box center [172, 259] width 114 height 13
